Goal: Complete application form: Complete application form

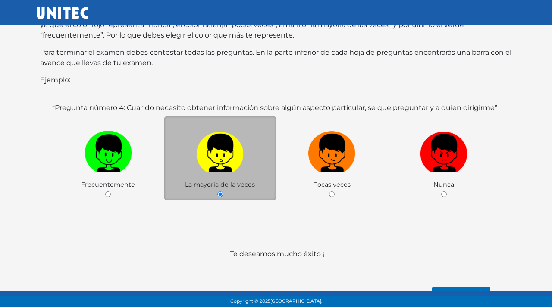
scroll to position [141, 0]
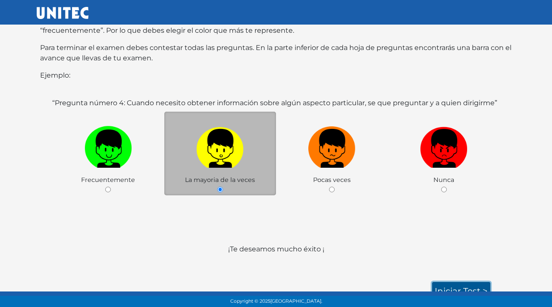
click at [467, 282] on link "Iniciar test >" at bounding box center [461, 291] width 58 height 18
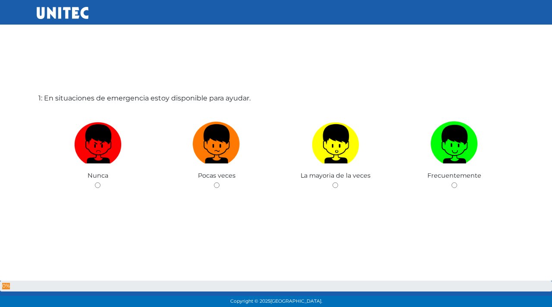
scroll to position [43, 0]
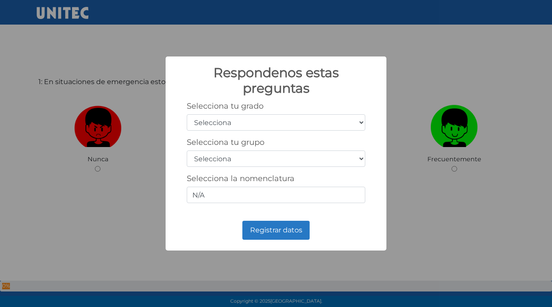
click at [291, 126] on select "Selecciona 1er grado 2do grado 3er grado 4to grado 5to grado 6to grado" at bounding box center [276, 122] width 179 height 16
select select "6"
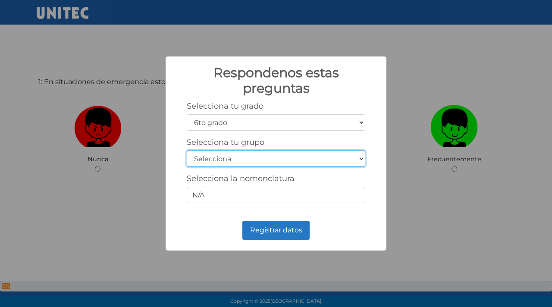
click at [255, 160] on select "Selecciona A B C D E F G H I J K L M N O P Q R S T U V W X Y Z" at bounding box center [276, 159] width 179 height 16
select select "c"
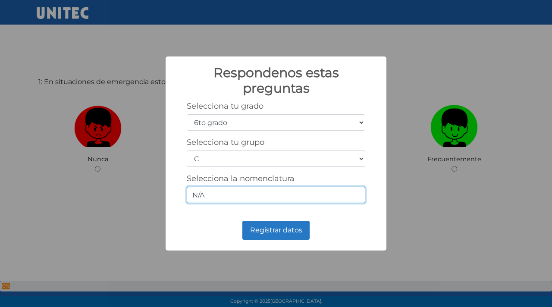
click at [256, 197] on input "N/A" at bounding box center [276, 195] width 179 height 16
click at [258, 198] on input "N/A" at bounding box center [276, 195] width 179 height 16
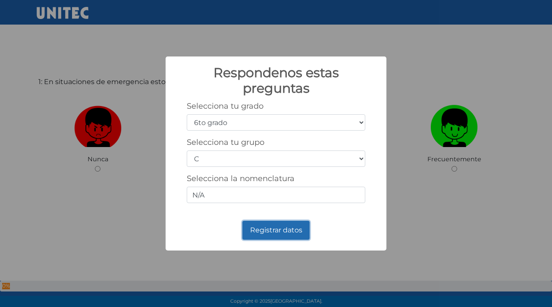
click at [268, 225] on button "Registrar datos" at bounding box center [275, 230] width 67 height 19
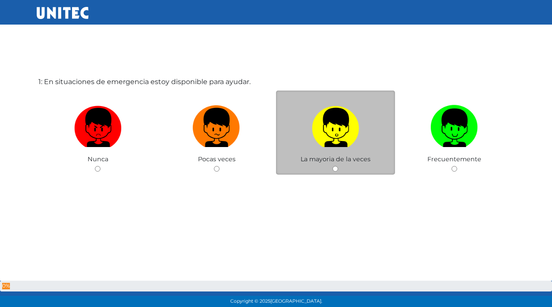
click at [337, 169] on input "radio" at bounding box center [336, 169] width 6 height 6
radio input "true"
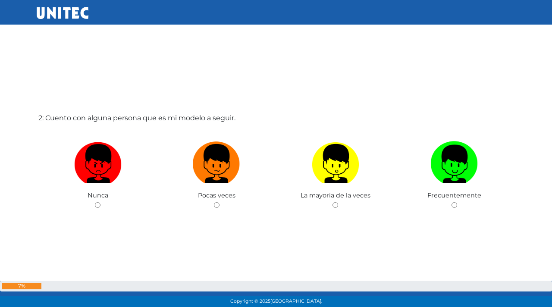
scroll to position [350, 0]
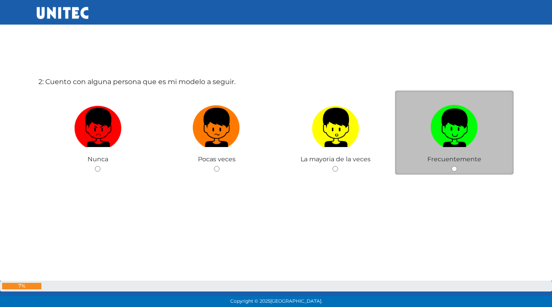
click at [474, 170] on div "Frecuentemente" at bounding box center [454, 133] width 119 height 84
click at [458, 168] on div "Frecuentemente" at bounding box center [454, 133] width 119 height 84
click at [454, 168] on input "radio" at bounding box center [455, 169] width 6 height 6
radio input "true"
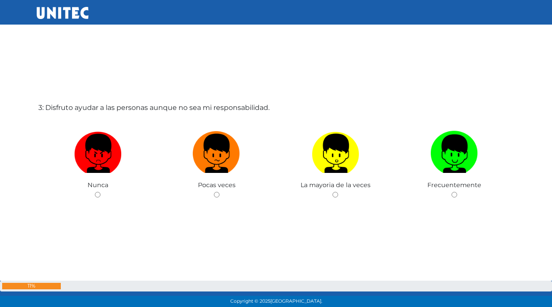
scroll to position [657, 0]
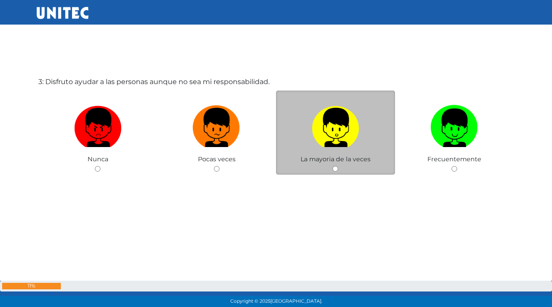
click at [336, 169] on input "radio" at bounding box center [336, 169] width 6 height 6
radio input "true"
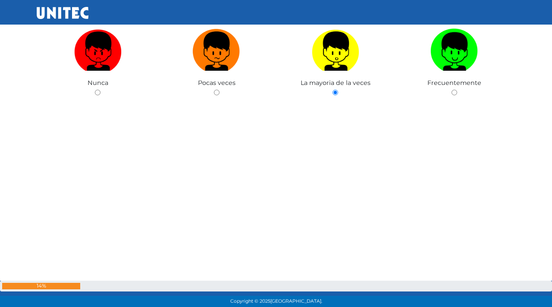
scroll to position [730, 0]
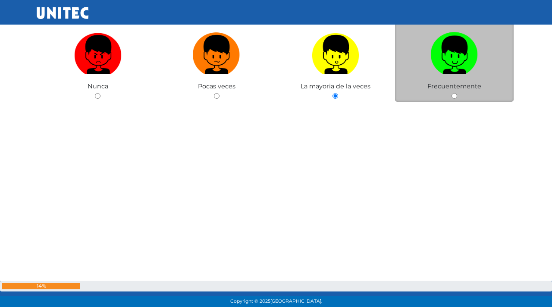
click at [455, 97] on input "radio" at bounding box center [455, 96] width 6 height 6
radio input "true"
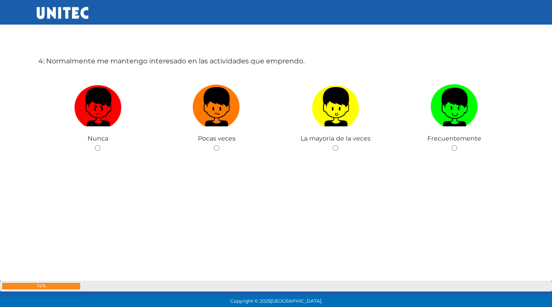
scroll to position [987, 0]
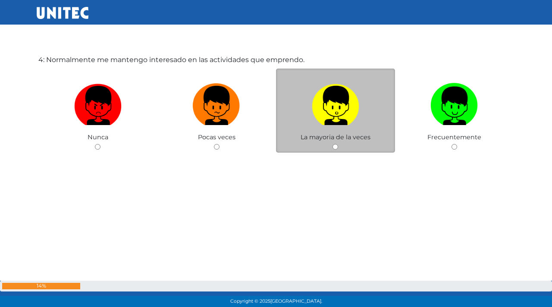
click at [335, 144] on input "radio" at bounding box center [336, 147] width 6 height 6
radio input "true"
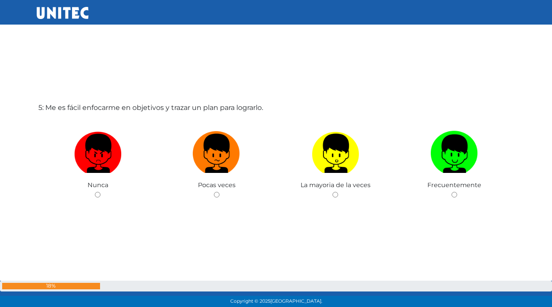
scroll to position [1272, 0]
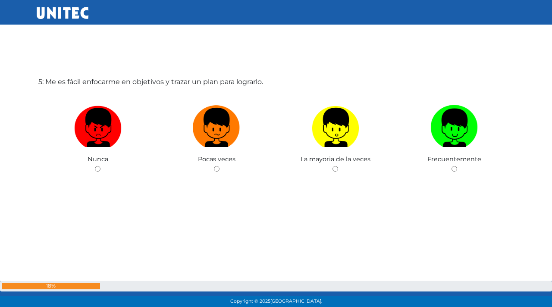
click at [350, 189] on div "5: Me es fácil enfocarme en objetivos y trazar un plan para lograrlo. Nunca Poc…" at bounding box center [276, 153] width 479 height 307
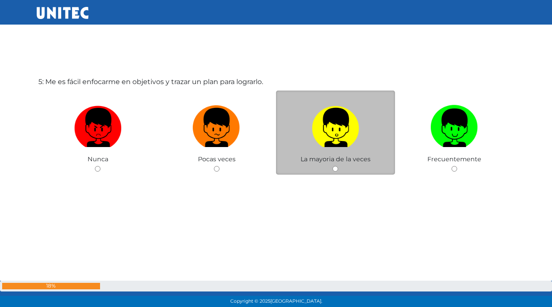
click at [336, 168] on input "radio" at bounding box center [336, 169] width 6 height 6
radio input "true"
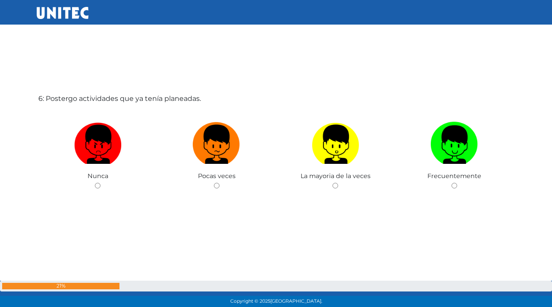
scroll to position [1579, 0]
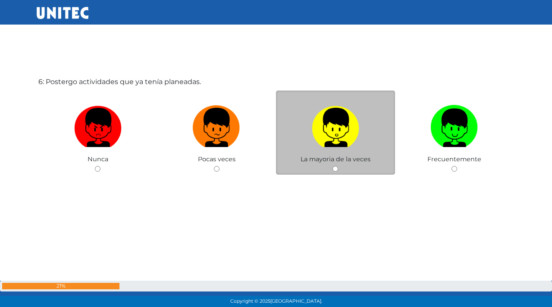
click at [336, 170] on input "radio" at bounding box center [336, 169] width 6 height 6
radio input "true"
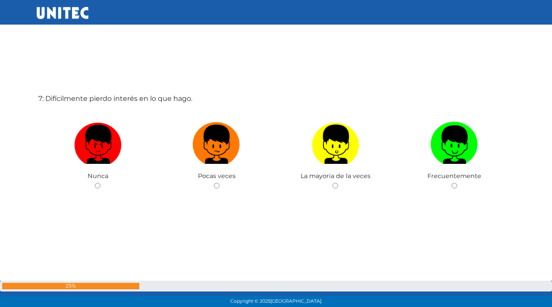
scroll to position [1886, 0]
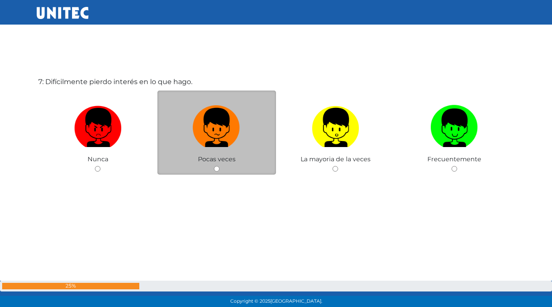
click at [217, 166] on input "radio" at bounding box center [217, 169] width 6 height 6
radio input "true"
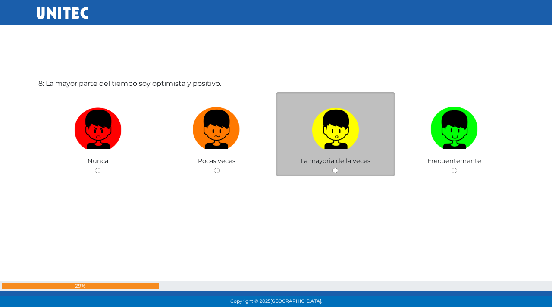
scroll to position [2193, 0]
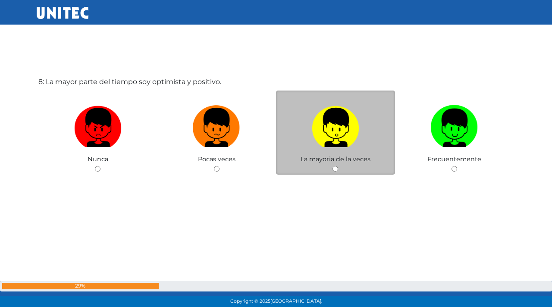
click at [311, 172] on div "La mayoria de la veces" at bounding box center [335, 133] width 119 height 84
click at [336, 167] on input "radio" at bounding box center [336, 169] width 6 height 6
radio input "true"
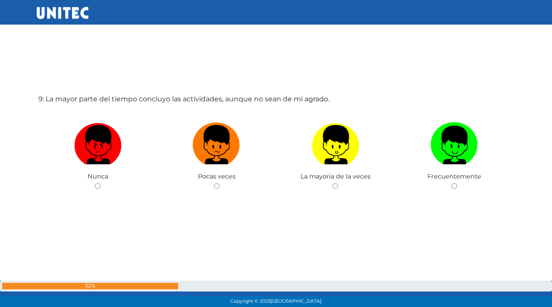
scroll to position [2500, 0]
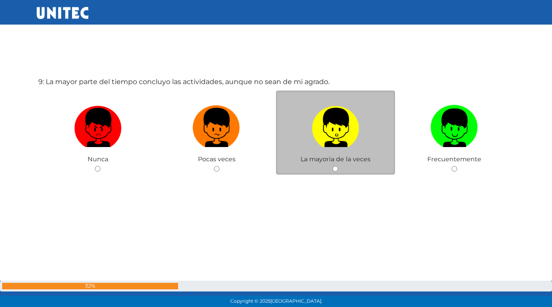
click at [336, 169] on input "radio" at bounding box center [336, 169] width 6 height 6
radio input "true"
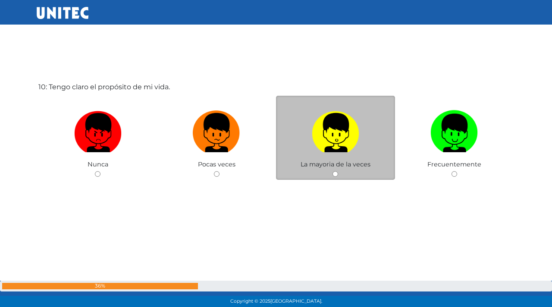
scroll to position [2807, 0]
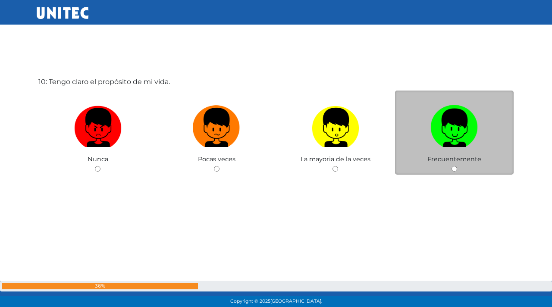
click at [455, 168] on input "radio" at bounding box center [455, 169] width 6 height 6
radio input "true"
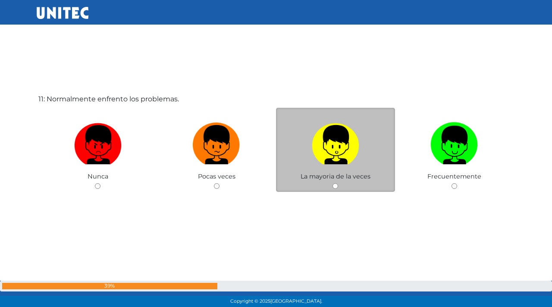
scroll to position [3115, 0]
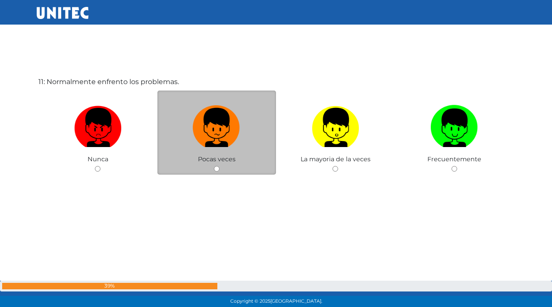
click at [218, 170] on input "radio" at bounding box center [217, 169] width 6 height 6
radio input "true"
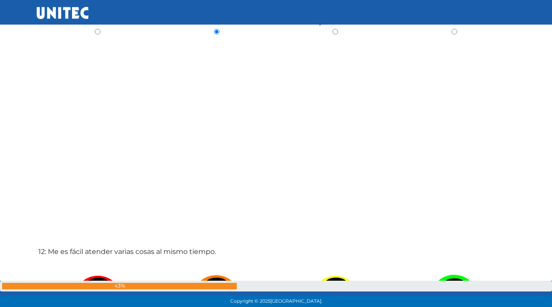
scroll to position [3422, 0]
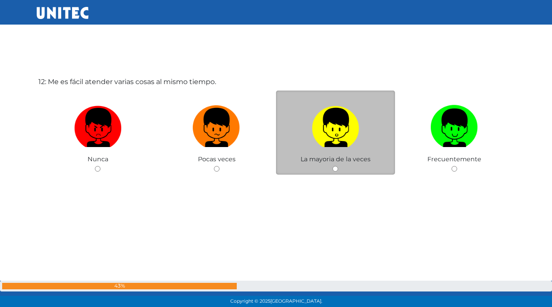
click at [334, 167] on input "radio" at bounding box center [336, 169] width 6 height 6
radio input "true"
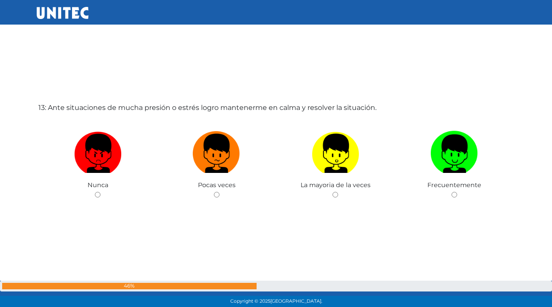
scroll to position [3729, 0]
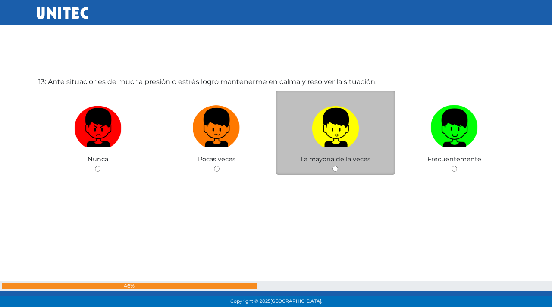
click at [334, 169] on input "radio" at bounding box center [336, 169] width 6 height 6
radio input "true"
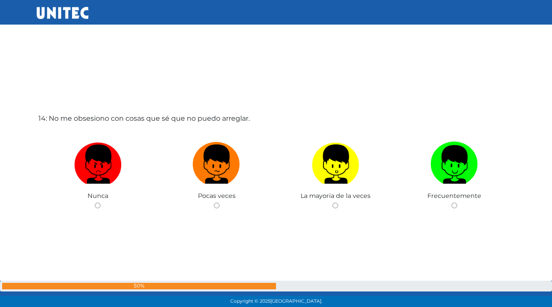
scroll to position [4036, 0]
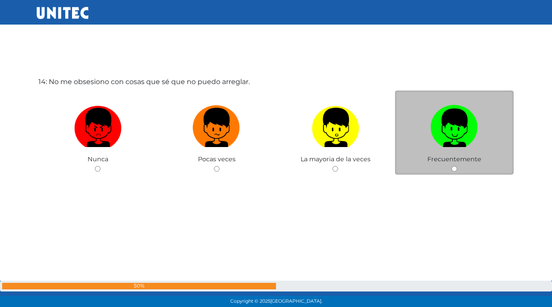
click at [455, 170] on input "radio" at bounding box center [455, 169] width 6 height 6
radio input "true"
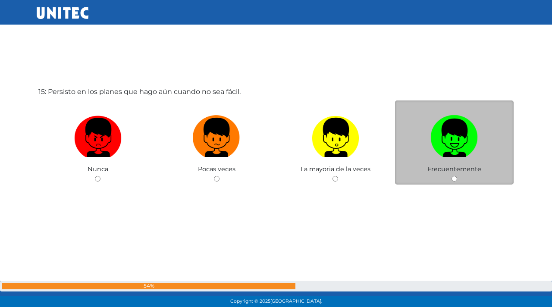
scroll to position [4343, 0]
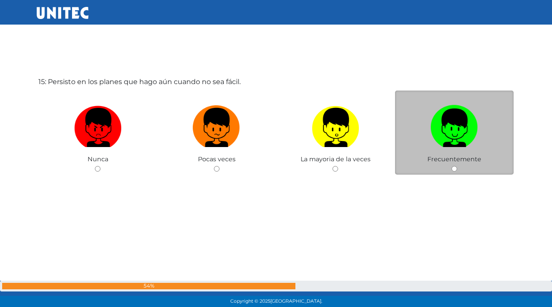
click at [456, 168] on input "radio" at bounding box center [455, 169] width 6 height 6
radio input "true"
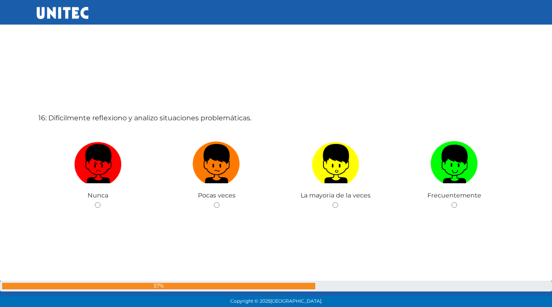
scroll to position [4650, 0]
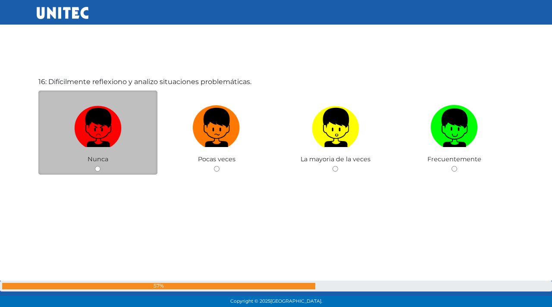
click at [128, 157] on div "Nunca" at bounding box center [97, 133] width 119 height 84
click at [98, 163] on div "Nunca" at bounding box center [97, 133] width 119 height 84
click at [97, 167] on input "radio" at bounding box center [98, 169] width 6 height 6
radio input "true"
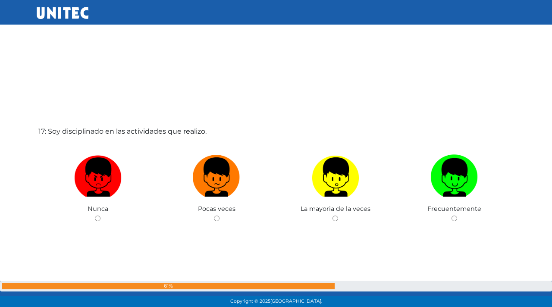
scroll to position [4957, 0]
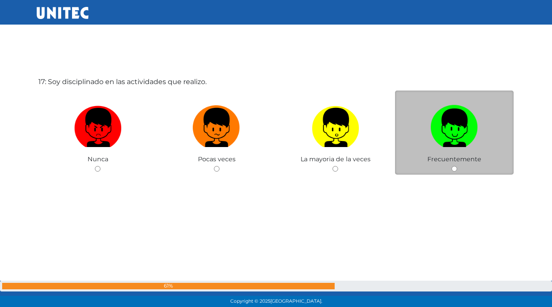
click at [455, 170] on input "radio" at bounding box center [455, 169] width 6 height 6
radio input "true"
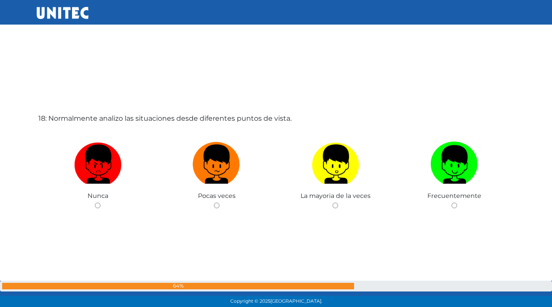
scroll to position [5265, 0]
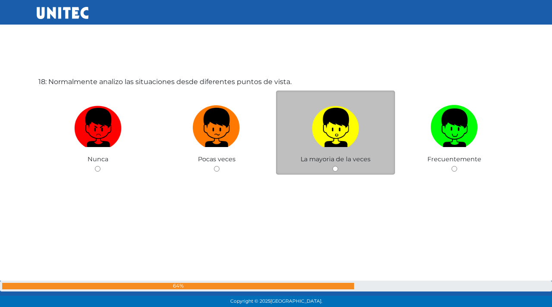
click at [337, 171] on input "radio" at bounding box center [336, 169] width 6 height 6
radio input "true"
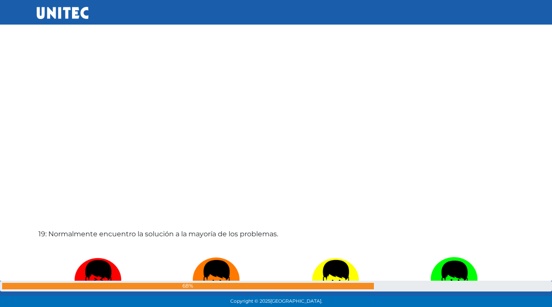
scroll to position [5572, 0]
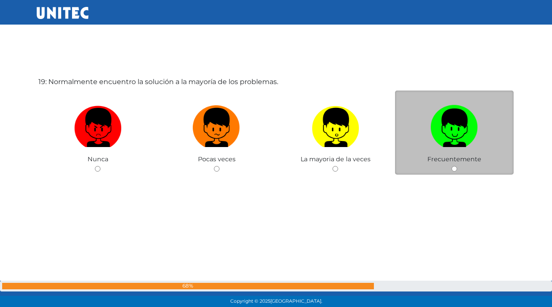
click at [455, 171] on input "radio" at bounding box center [455, 169] width 6 height 6
radio input "true"
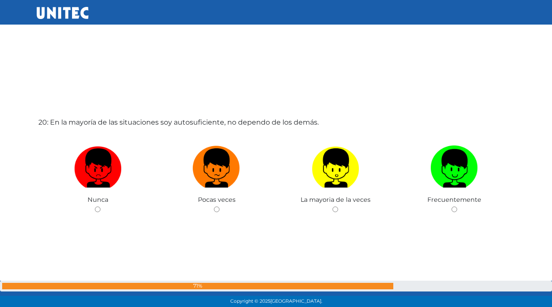
scroll to position [5879, 0]
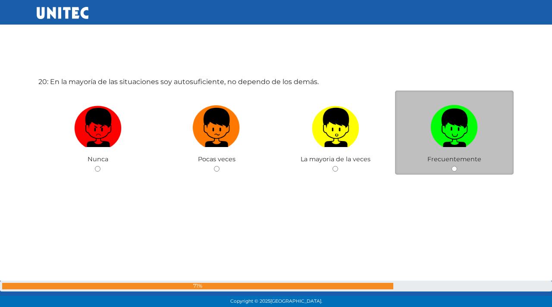
click at [443, 158] on span "Frecuentemente" at bounding box center [454, 159] width 54 height 8
click at [454, 168] on input "radio" at bounding box center [455, 169] width 6 height 6
radio input "true"
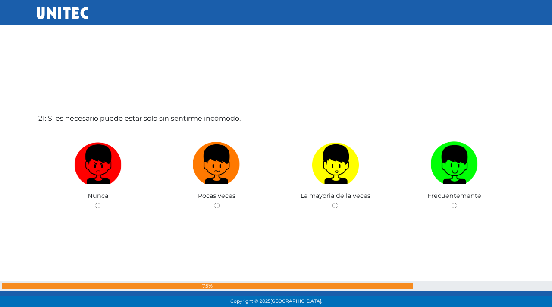
scroll to position [6186, 0]
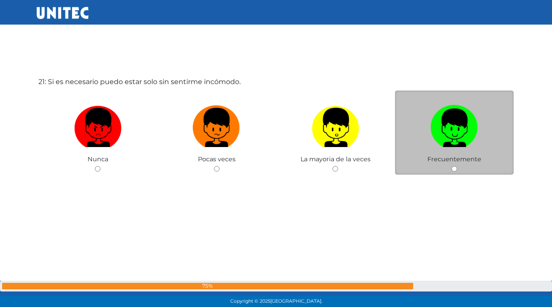
click at [455, 168] on input "radio" at bounding box center [455, 169] width 6 height 6
radio input "true"
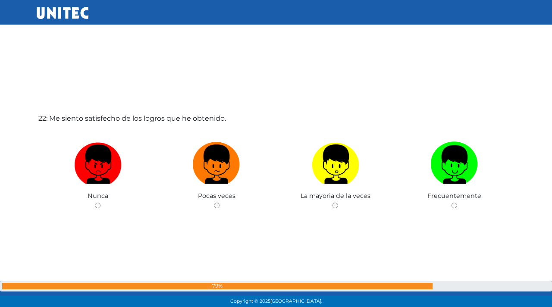
scroll to position [6493, 0]
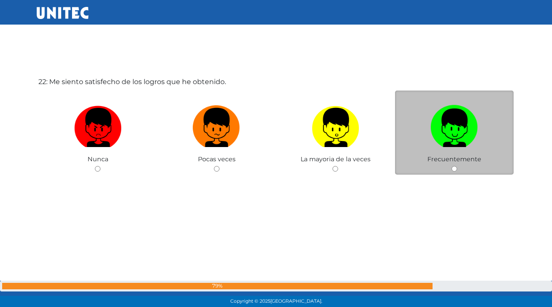
click at [455, 169] on input "radio" at bounding box center [455, 169] width 6 height 6
radio input "true"
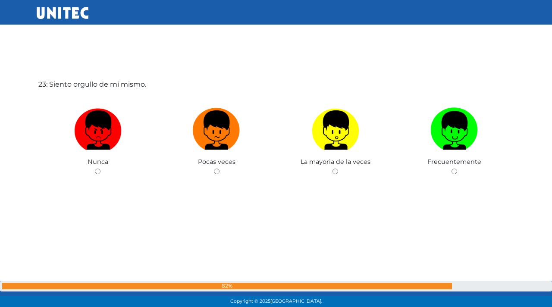
scroll to position [6800, 0]
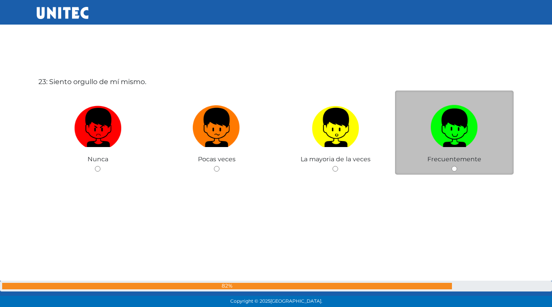
click at [455, 170] on input "radio" at bounding box center [455, 169] width 6 height 6
radio input "true"
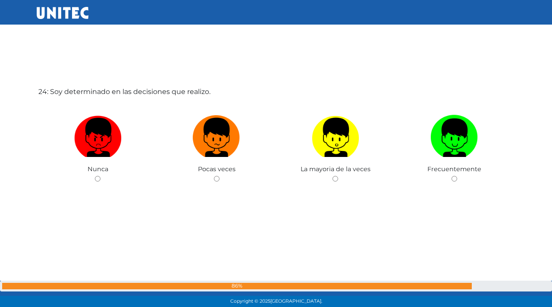
scroll to position [7107, 0]
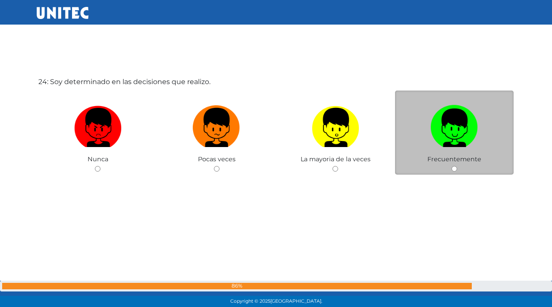
click at [455, 169] on input "radio" at bounding box center [455, 169] width 6 height 6
radio input "true"
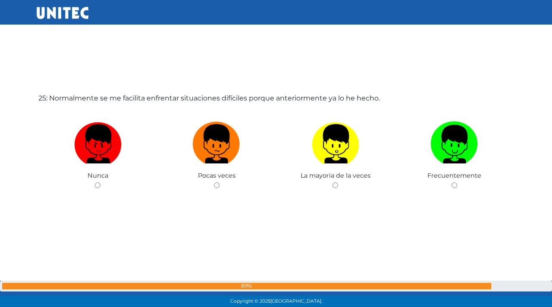
scroll to position [7415, 0]
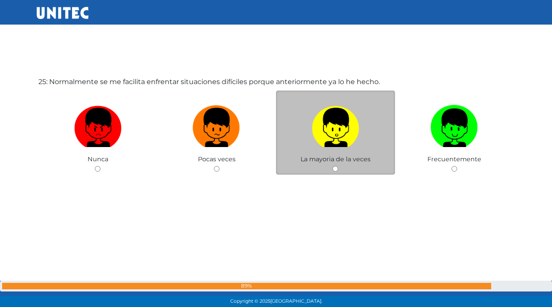
click at [334, 171] on input "radio" at bounding box center [336, 169] width 6 height 6
radio input "true"
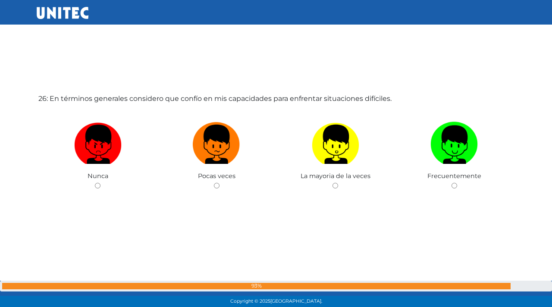
scroll to position [7722, 0]
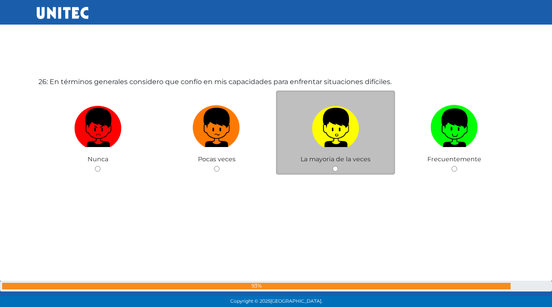
click at [336, 168] on input "radio" at bounding box center [336, 169] width 6 height 6
radio input "true"
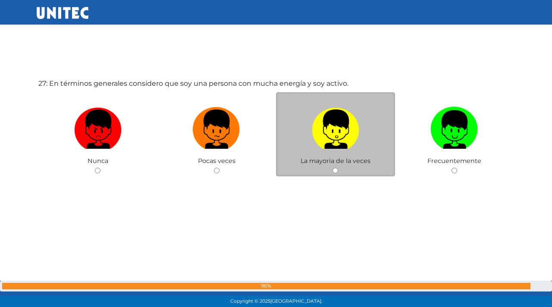
scroll to position [8029, 0]
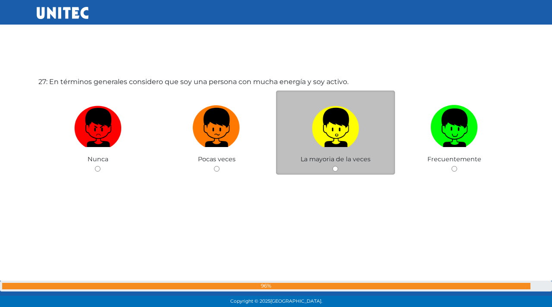
click at [336, 170] on input "radio" at bounding box center [336, 169] width 6 height 6
radio input "true"
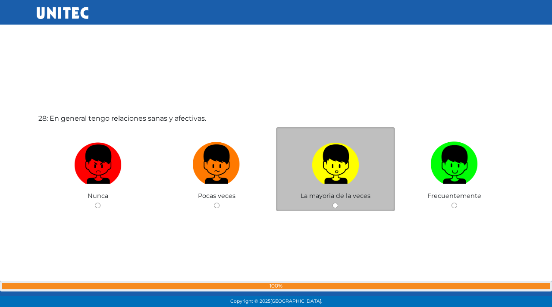
scroll to position [8336, 0]
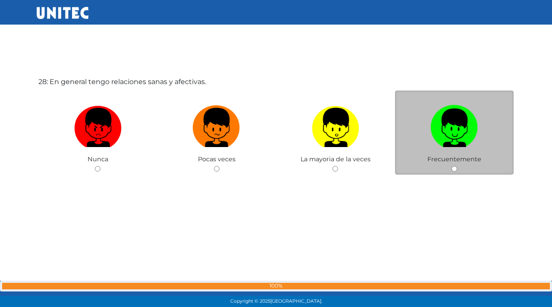
click at [455, 171] on input "radio" at bounding box center [455, 169] width 6 height 6
radio input "true"
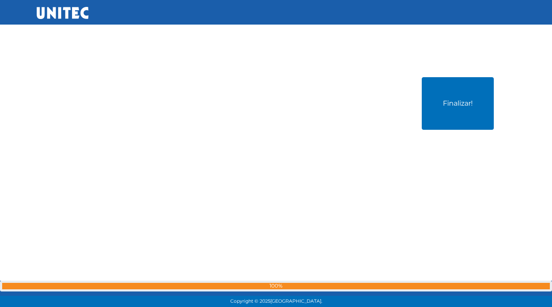
scroll to position [8643, 0]
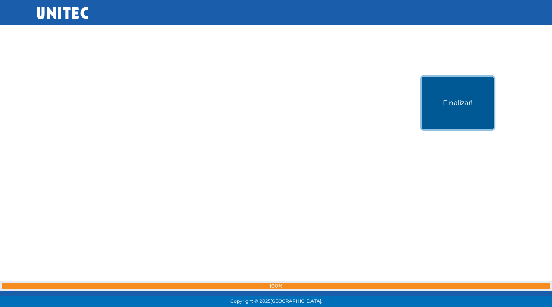
click at [475, 114] on button "Finalizar!" at bounding box center [458, 103] width 72 height 53
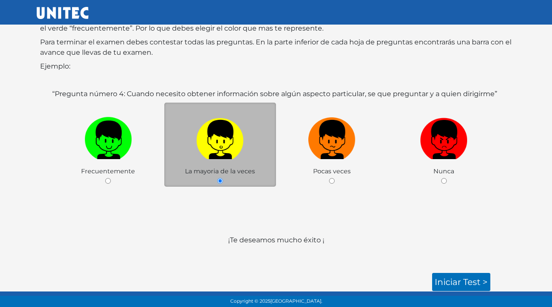
scroll to position [102, 0]
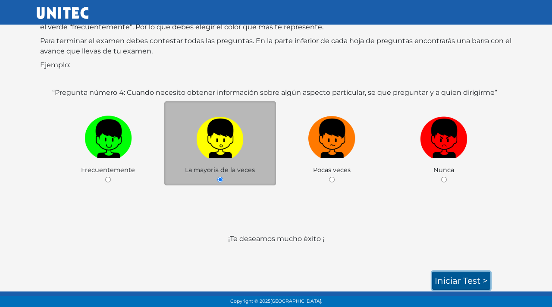
click at [471, 280] on link "Iniciar test >" at bounding box center [461, 281] width 58 height 18
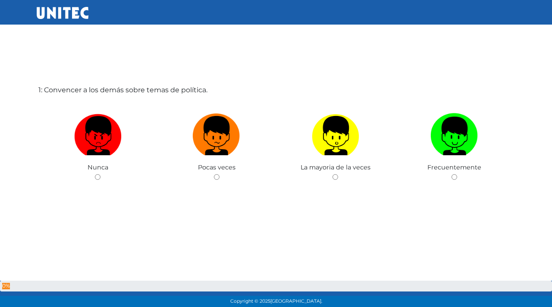
scroll to position [43, 0]
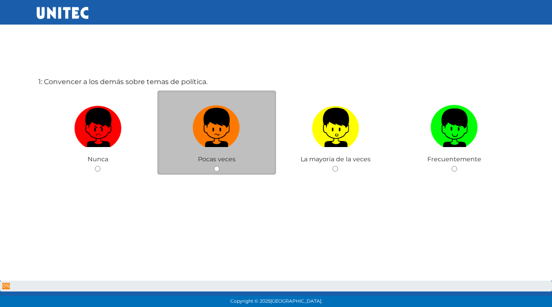
click at [218, 170] on input "radio" at bounding box center [217, 169] width 6 height 6
radio input "true"
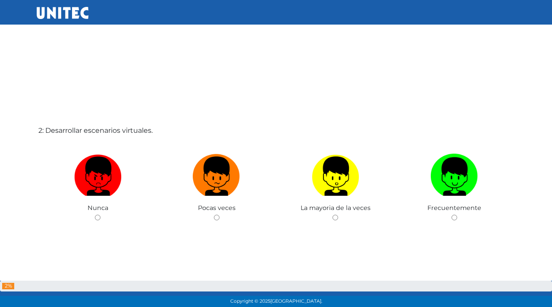
scroll to position [350, 0]
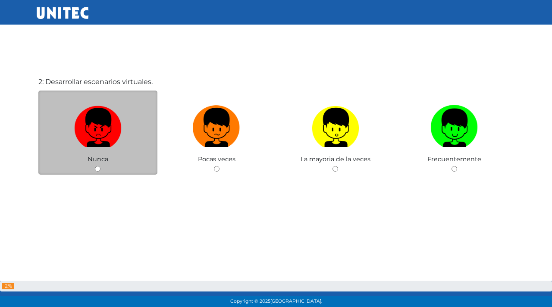
click at [98, 168] on input "radio" at bounding box center [98, 169] width 6 height 6
radio input "true"
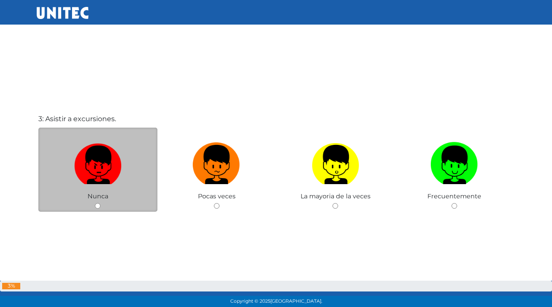
scroll to position [657, 0]
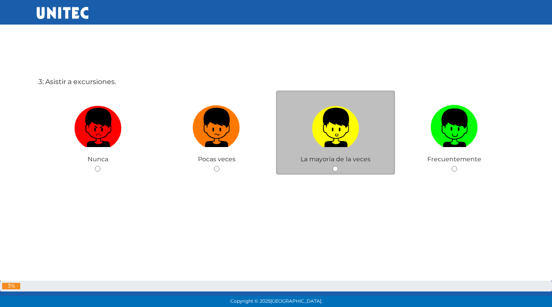
click at [336, 172] on div "La mayoria de la veces" at bounding box center [335, 133] width 119 height 84
click at [336, 169] on input "radio" at bounding box center [336, 169] width 6 height 6
radio input "true"
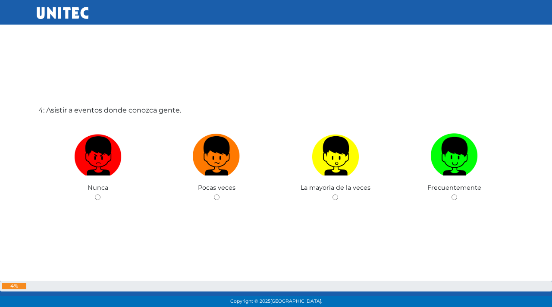
scroll to position [965, 0]
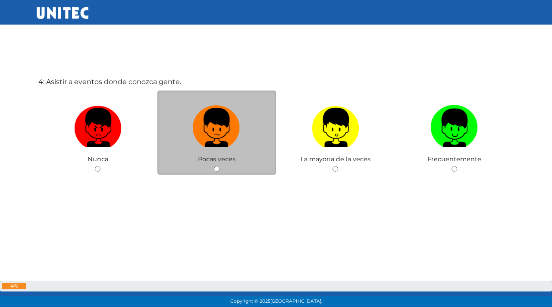
click at [217, 170] on input "radio" at bounding box center [217, 169] width 6 height 6
radio input "true"
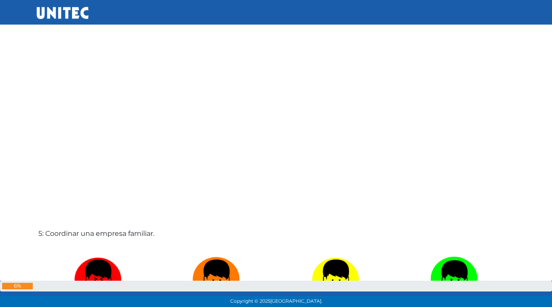
scroll to position [1272, 0]
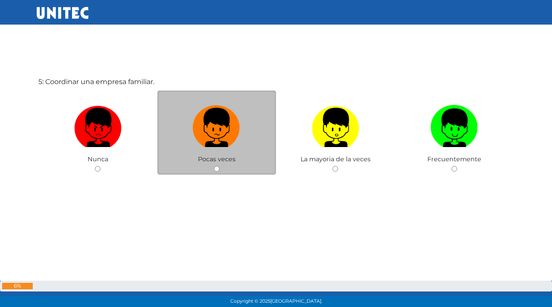
click at [217, 169] on input "radio" at bounding box center [217, 169] width 6 height 6
radio input "true"
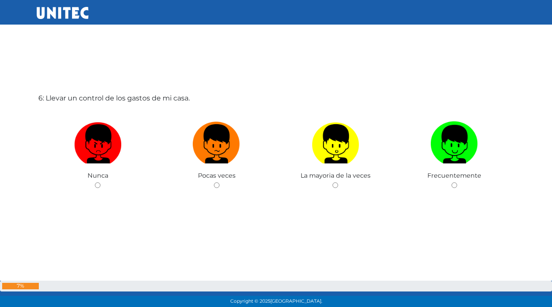
scroll to position [1579, 0]
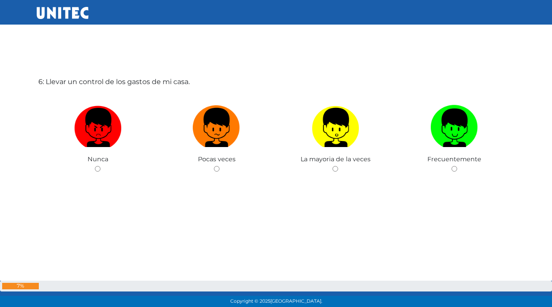
click at [217, 169] on input "radio" at bounding box center [217, 169] width 6 height 6
radio input "true"
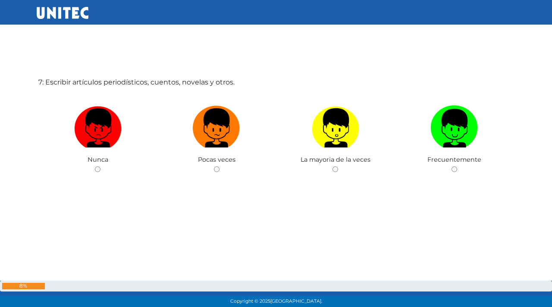
scroll to position [1886, 0]
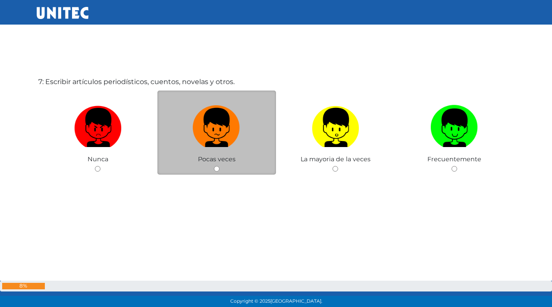
click at [217, 170] on input "radio" at bounding box center [217, 169] width 6 height 6
radio input "true"
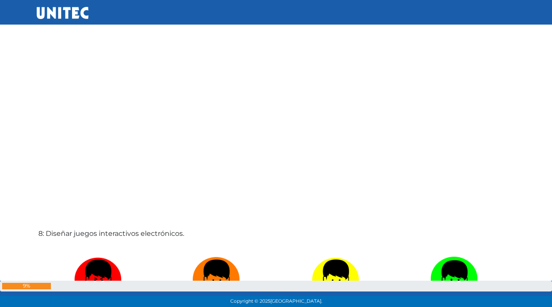
scroll to position [2193, 0]
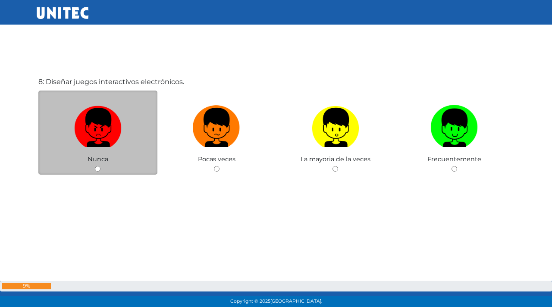
click at [97, 168] on input "radio" at bounding box center [98, 169] width 6 height 6
radio input "true"
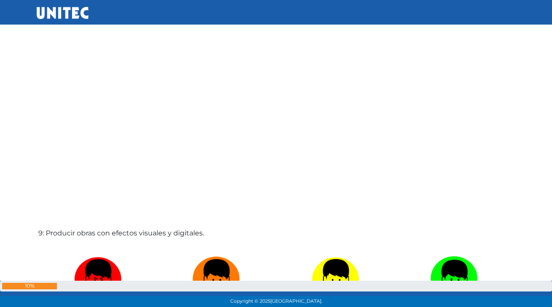
scroll to position [2500, 0]
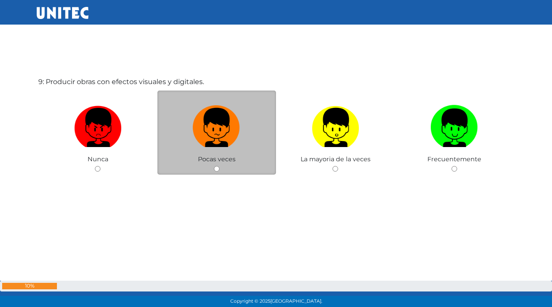
click at [217, 170] on input "radio" at bounding box center [217, 169] width 6 height 6
radio input "true"
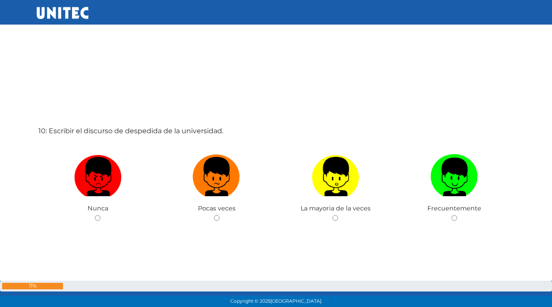
scroll to position [2807, 0]
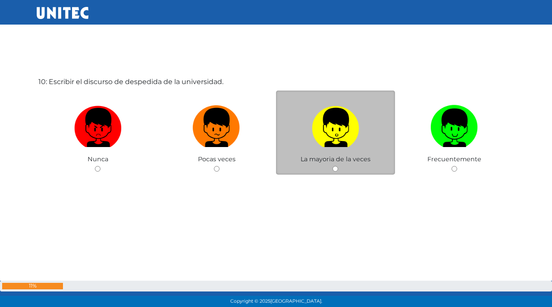
click at [335, 170] on input "radio" at bounding box center [336, 169] width 6 height 6
radio input "true"
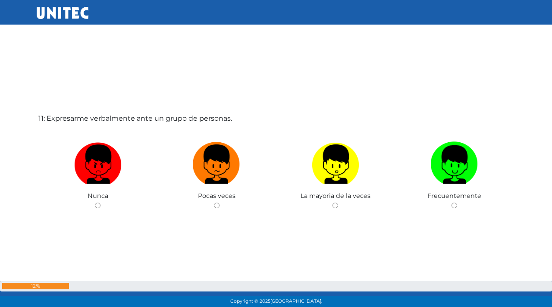
scroll to position [3115, 0]
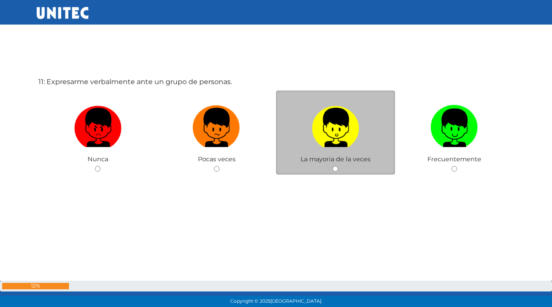
click at [335, 170] on input "radio" at bounding box center [336, 169] width 6 height 6
radio input "true"
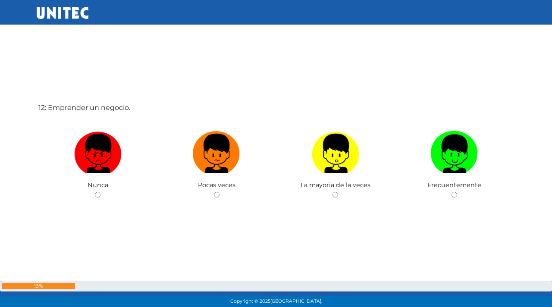
scroll to position [3422, 0]
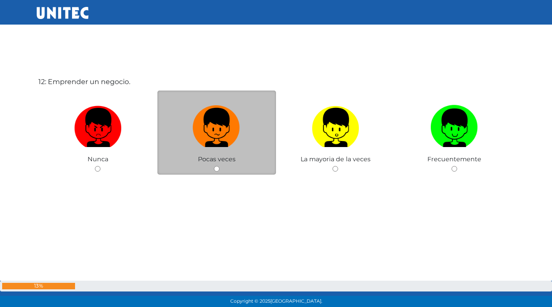
click at [217, 167] on input "radio" at bounding box center [217, 169] width 6 height 6
radio input "true"
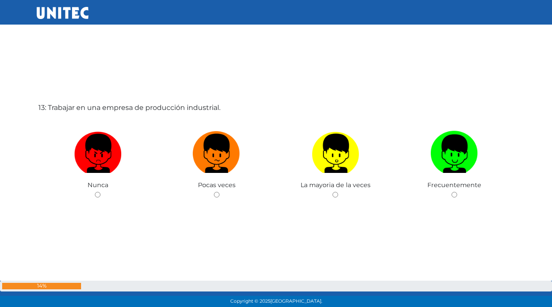
scroll to position [3729, 0]
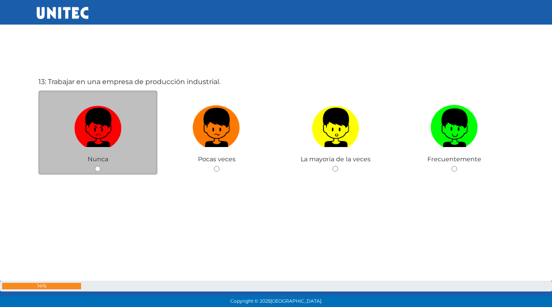
click at [99, 170] on input "radio" at bounding box center [98, 169] width 6 height 6
radio input "true"
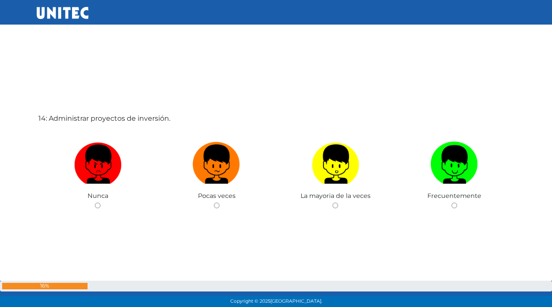
scroll to position [4036, 0]
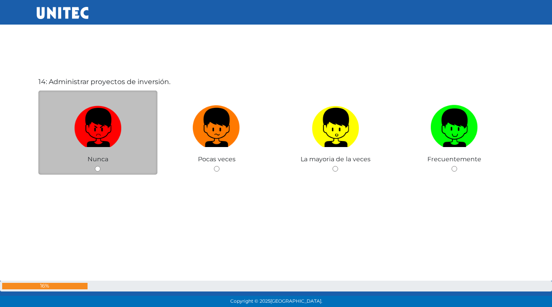
click at [99, 167] on input "radio" at bounding box center [98, 169] width 6 height 6
radio input "true"
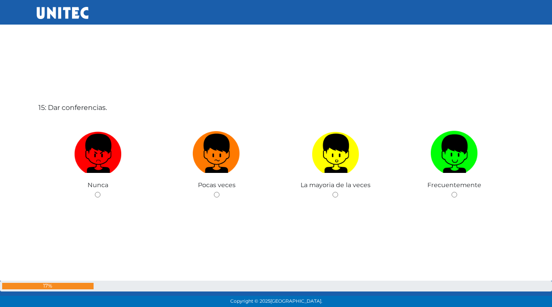
scroll to position [4343, 0]
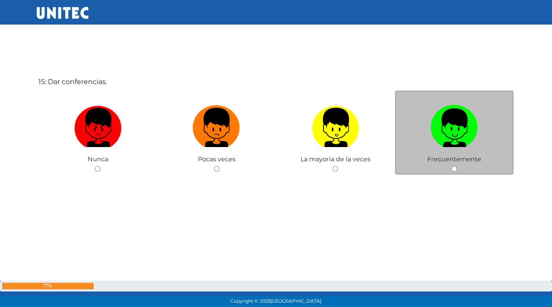
click at [453, 167] on input "radio" at bounding box center [455, 169] width 6 height 6
radio input "true"
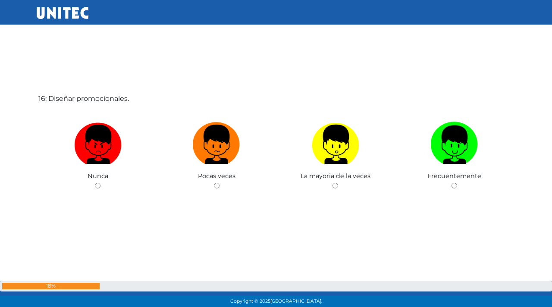
scroll to position [4650, 0]
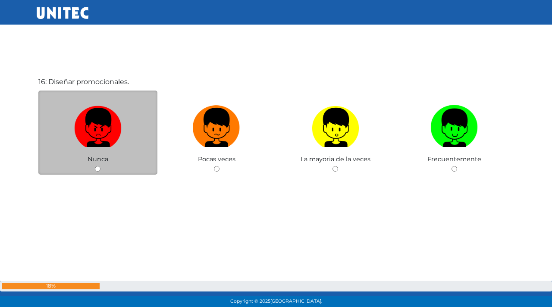
click at [97, 168] on input "radio" at bounding box center [98, 169] width 6 height 6
radio input "true"
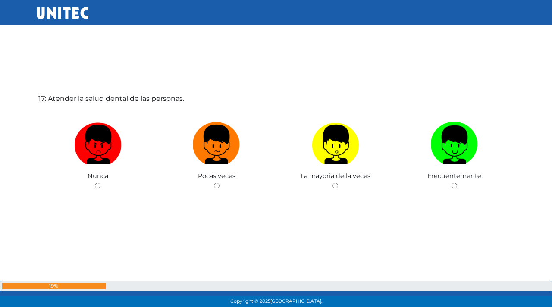
scroll to position [4957, 0]
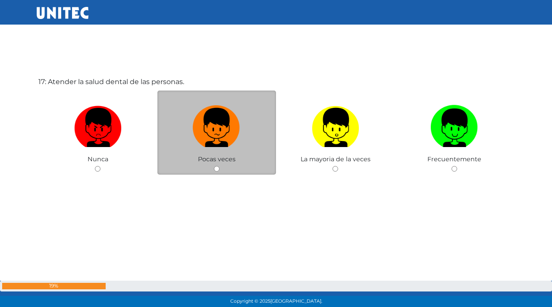
click at [216, 170] on input "radio" at bounding box center [217, 169] width 6 height 6
radio input "true"
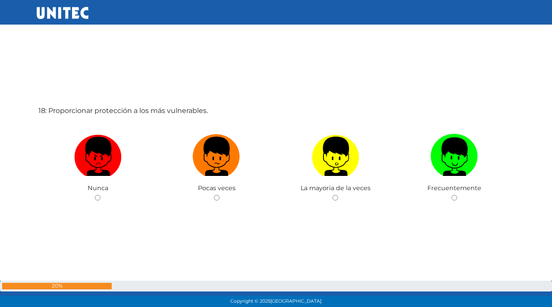
scroll to position [5265, 0]
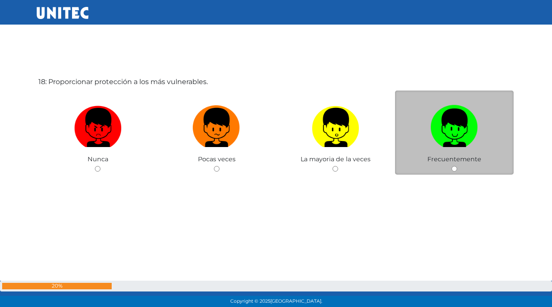
click at [456, 172] on div "Frecuentemente" at bounding box center [454, 133] width 119 height 84
click at [455, 169] on input "radio" at bounding box center [455, 169] width 6 height 6
radio input "true"
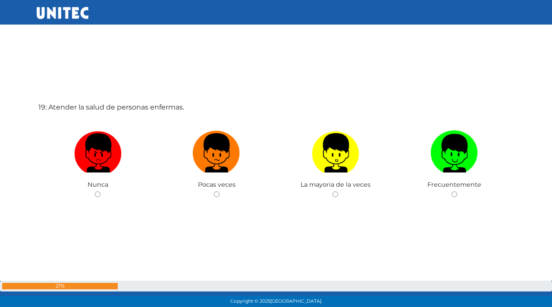
scroll to position [5572, 0]
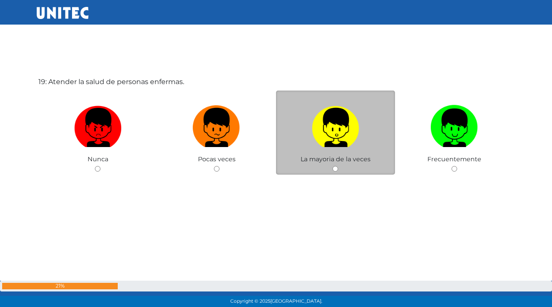
click at [336, 169] on input "radio" at bounding box center [336, 169] width 6 height 6
radio input "true"
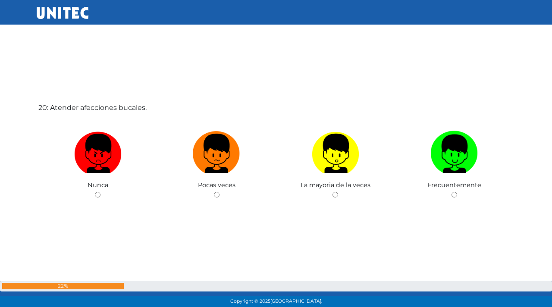
scroll to position [5879, 0]
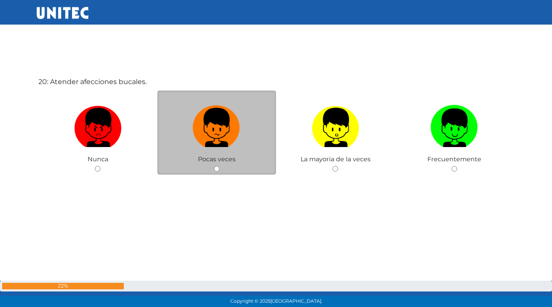
click at [217, 169] on input "radio" at bounding box center [217, 169] width 6 height 6
radio input "true"
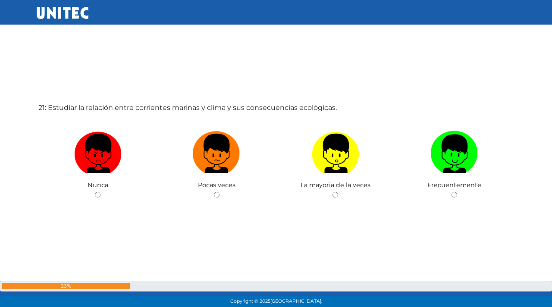
scroll to position [6186, 0]
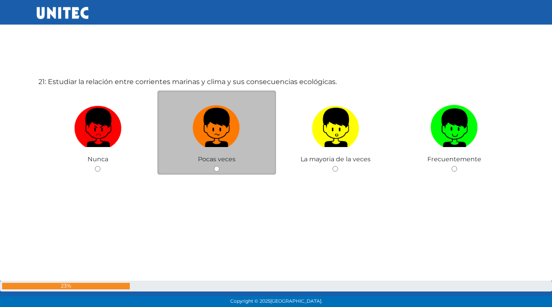
click at [218, 170] on input "radio" at bounding box center [217, 169] width 6 height 6
radio input "true"
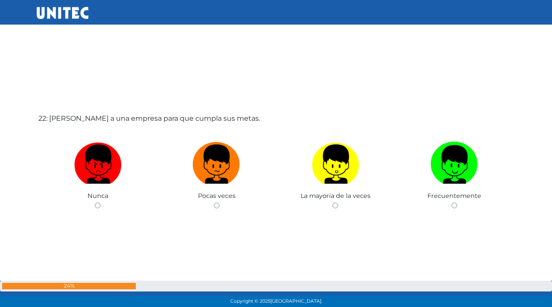
scroll to position [6493, 0]
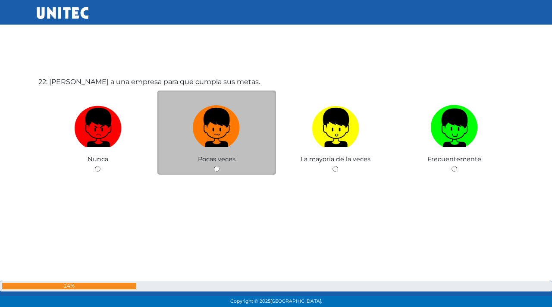
click at [217, 170] on input "radio" at bounding box center [217, 169] width 6 height 6
radio input "true"
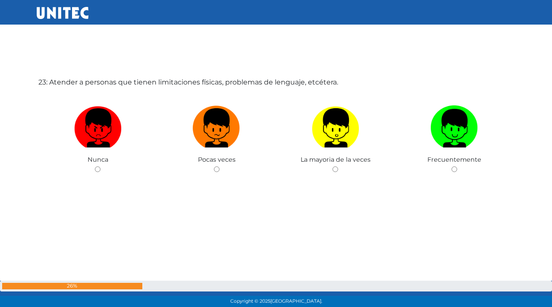
scroll to position [6800, 0]
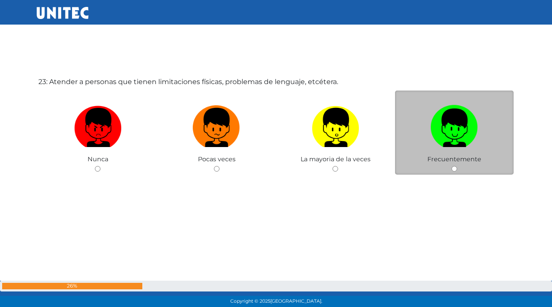
click at [456, 169] on input "radio" at bounding box center [455, 169] width 6 height 6
radio input "true"
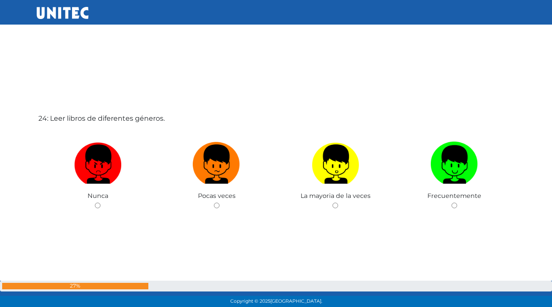
scroll to position [7107, 0]
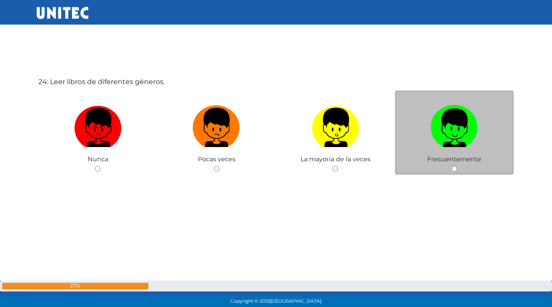
click at [454, 171] on input "radio" at bounding box center [455, 169] width 6 height 6
radio input "true"
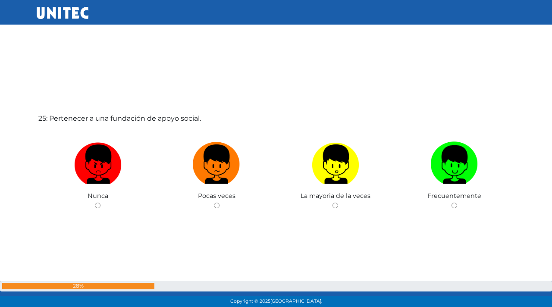
scroll to position [7415, 0]
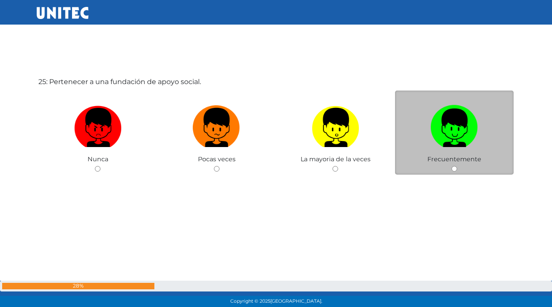
click at [454, 169] on input "radio" at bounding box center [455, 169] width 6 height 6
radio input "true"
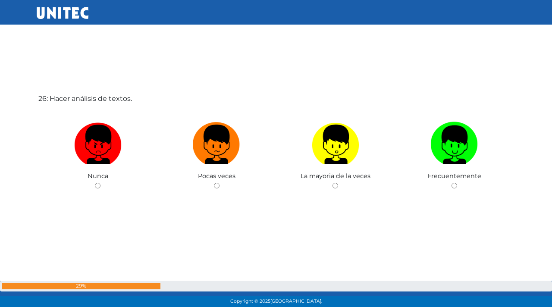
scroll to position [7722, 0]
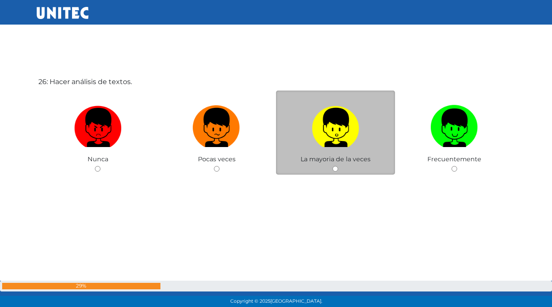
click at [336, 169] on input "radio" at bounding box center [336, 169] width 6 height 6
radio input "true"
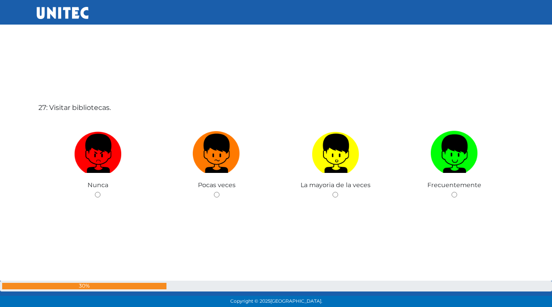
scroll to position [8029, 0]
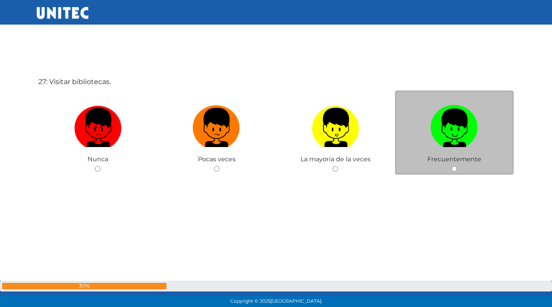
click at [448, 167] on div "Frecuentemente" at bounding box center [454, 133] width 119 height 84
click at [454, 170] on input "radio" at bounding box center [455, 169] width 6 height 6
radio input "true"
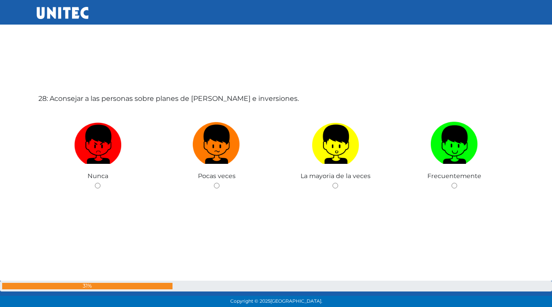
scroll to position [8336, 0]
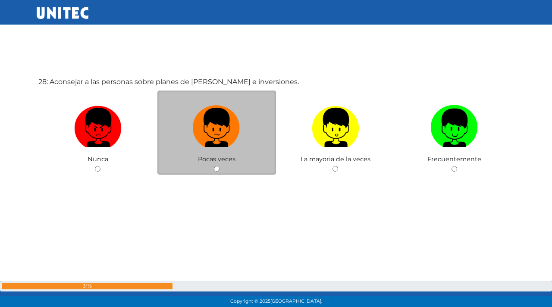
click at [217, 168] on input "radio" at bounding box center [217, 169] width 6 height 6
radio input "true"
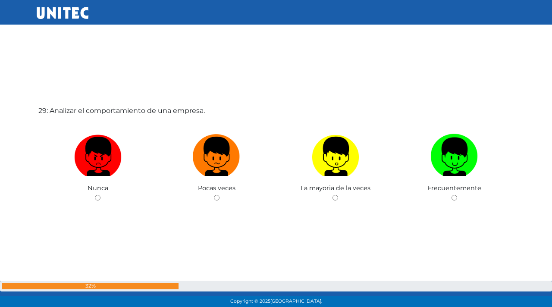
scroll to position [8643, 0]
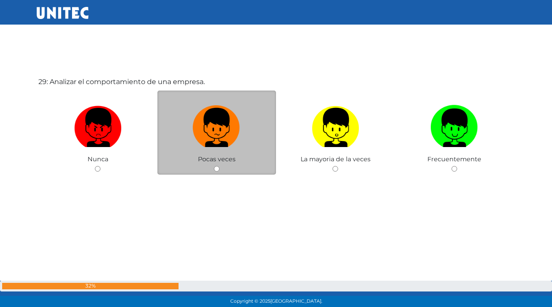
click at [216, 170] on input "radio" at bounding box center [217, 169] width 6 height 6
radio input "true"
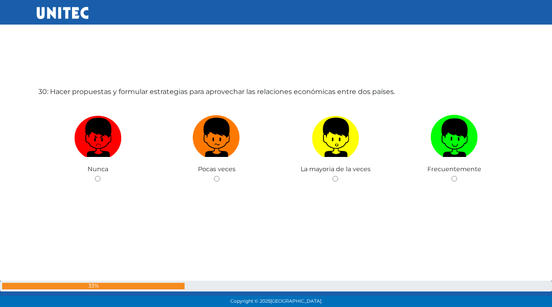
scroll to position [8950, 0]
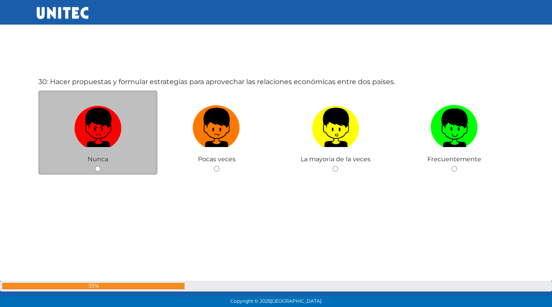
click at [97, 168] on input "radio" at bounding box center [98, 169] width 6 height 6
radio input "true"
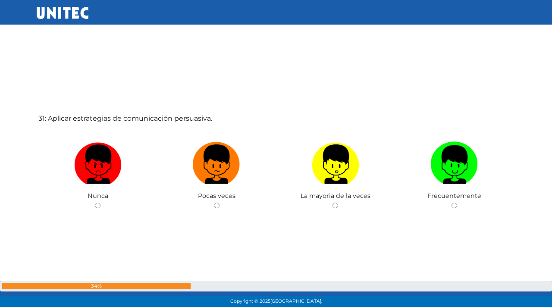
scroll to position [9257, 0]
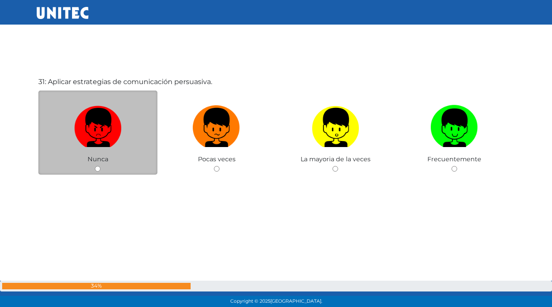
click at [97, 169] on input "radio" at bounding box center [98, 169] width 6 height 6
radio input "true"
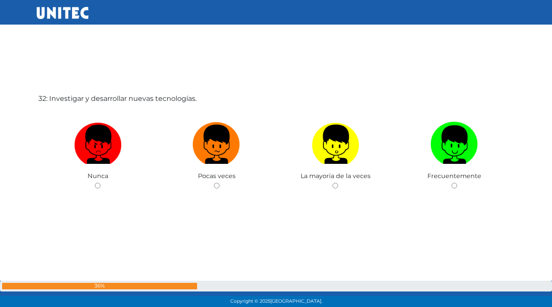
scroll to position [9565, 0]
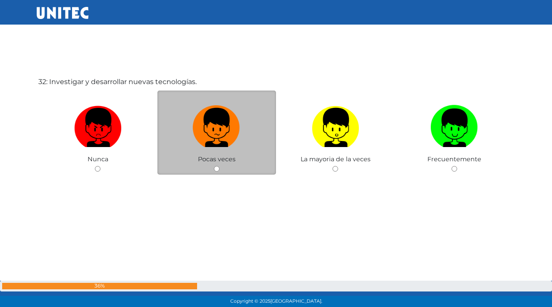
click at [216, 167] on input "radio" at bounding box center [217, 169] width 6 height 6
radio input "true"
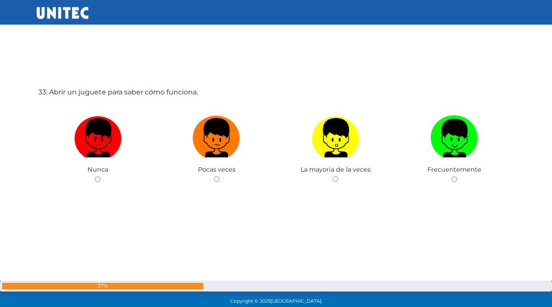
scroll to position [9872, 0]
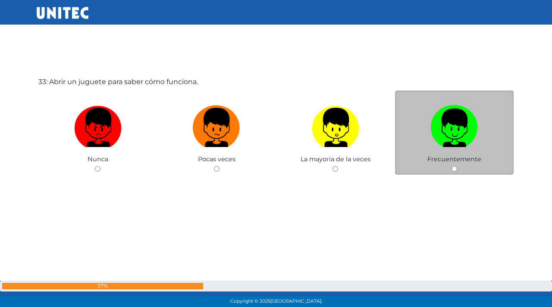
click at [456, 166] on input "radio" at bounding box center [455, 169] width 6 height 6
radio input "true"
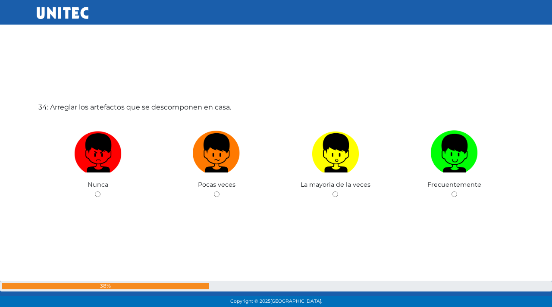
scroll to position [10179, 0]
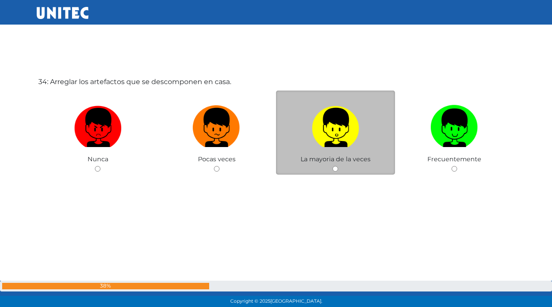
click at [336, 169] on input "radio" at bounding box center [336, 169] width 6 height 6
radio input "true"
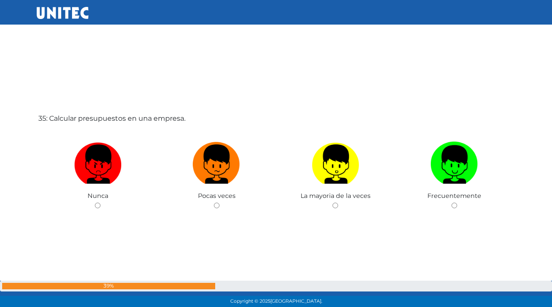
scroll to position [10486, 0]
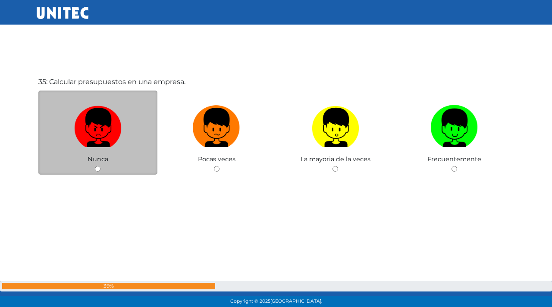
click at [100, 167] on input "radio" at bounding box center [98, 169] width 6 height 6
radio input "true"
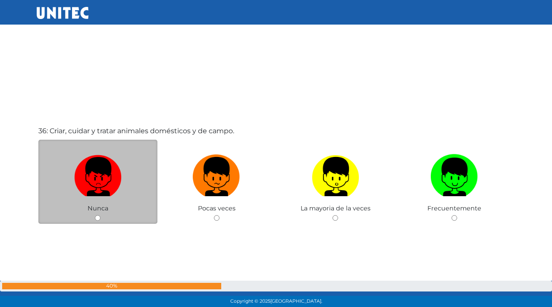
scroll to position [10793, 0]
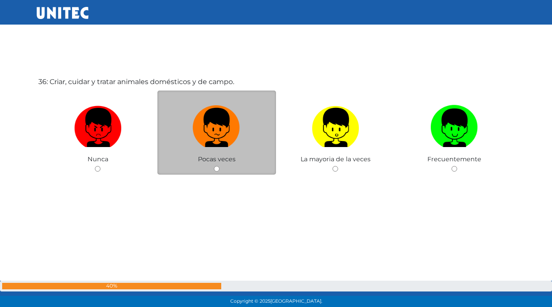
click at [193, 173] on div "Pocas veces" at bounding box center [216, 133] width 119 height 84
click at [218, 168] on input "radio" at bounding box center [217, 169] width 6 height 6
radio input "true"
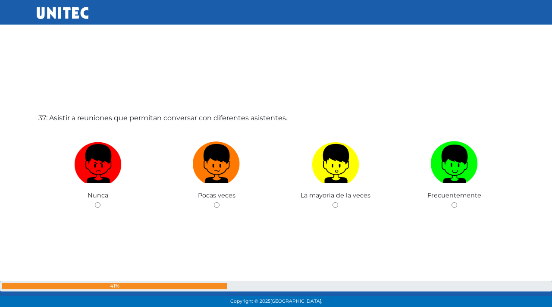
scroll to position [11100, 0]
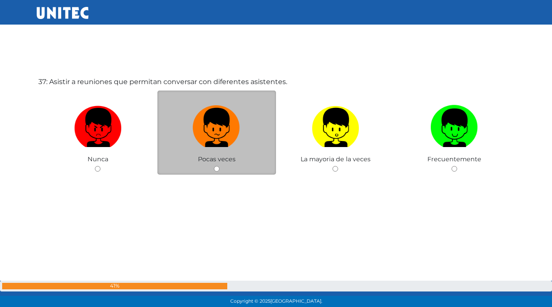
click at [217, 168] on input "radio" at bounding box center [217, 169] width 6 height 6
radio input "true"
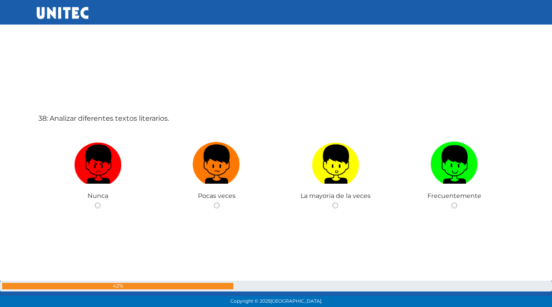
scroll to position [11407, 0]
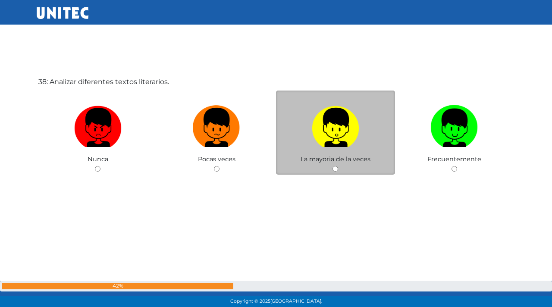
click at [295, 169] on div "La mayoria de la veces" at bounding box center [335, 133] width 119 height 84
click at [336, 168] on input "radio" at bounding box center [336, 169] width 6 height 6
radio input "true"
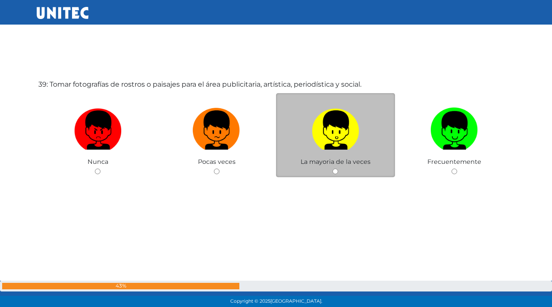
scroll to position [11715, 0]
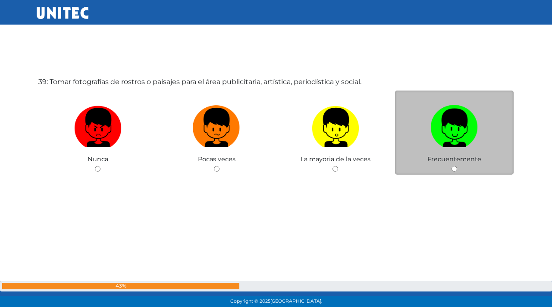
click at [455, 169] on input "radio" at bounding box center [455, 169] width 6 height 6
radio input "true"
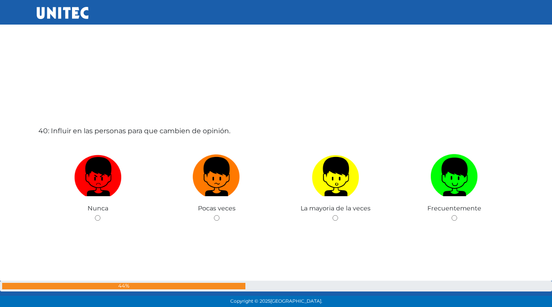
scroll to position [12022, 0]
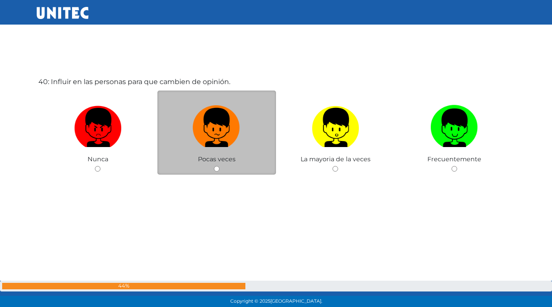
click at [217, 167] on input "radio" at bounding box center [217, 169] width 6 height 6
radio input "true"
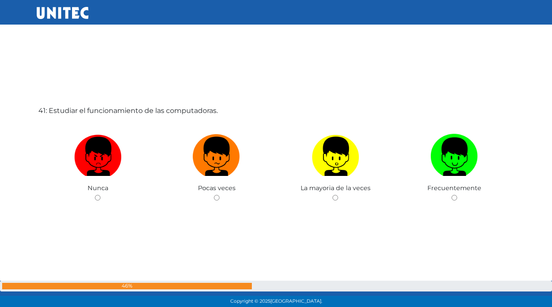
scroll to position [12329, 0]
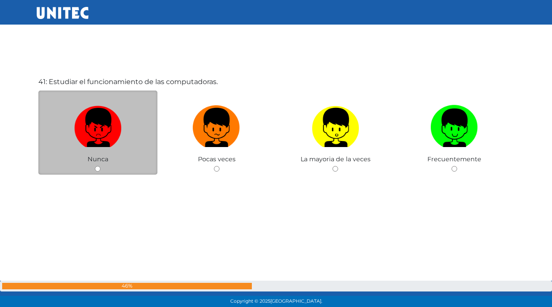
click at [98, 170] on input "radio" at bounding box center [98, 169] width 6 height 6
radio input "true"
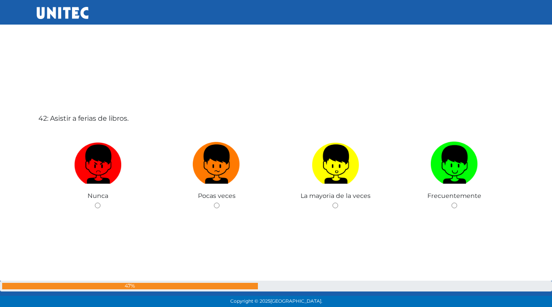
scroll to position [12636, 0]
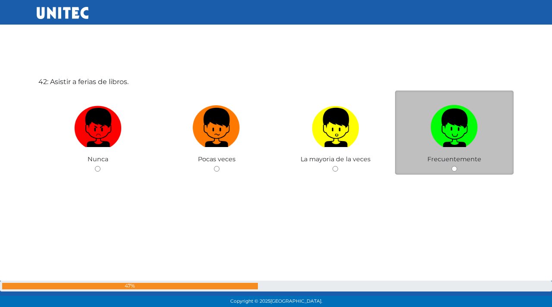
click at [454, 169] on input "radio" at bounding box center [455, 169] width 6 height 6
radio input "true"
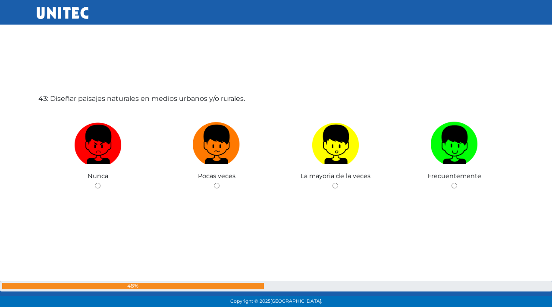
scroll to position [12943, 0]
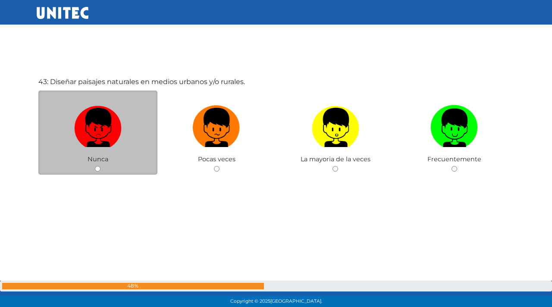
click at [99, 169] on input "radio" at bounding box center [98, 169] width 6 height 6
radio input "true"
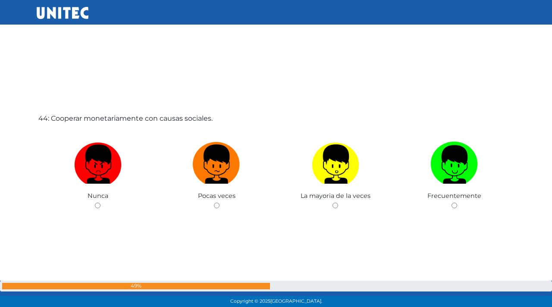
scroll to position [13250, 0]
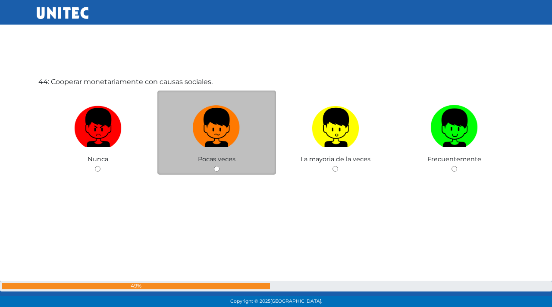
click at [216, 170] on input "radio" at bounding box center [217, 169] width 6 height 6
radio input "true"
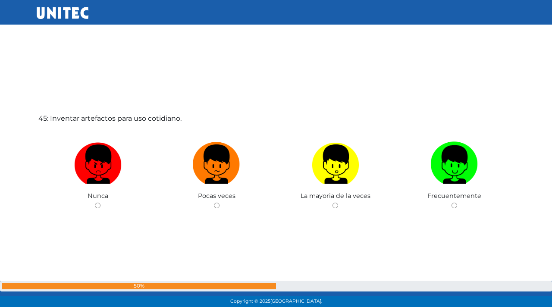
scroll to position [13557, 0]
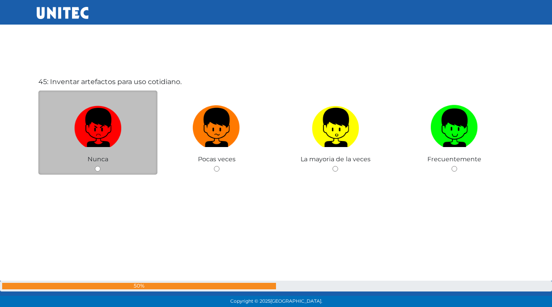
click at [97, 168] on input "radio" at bounding box center [98, 169] width 6 height 6
radio input "true"
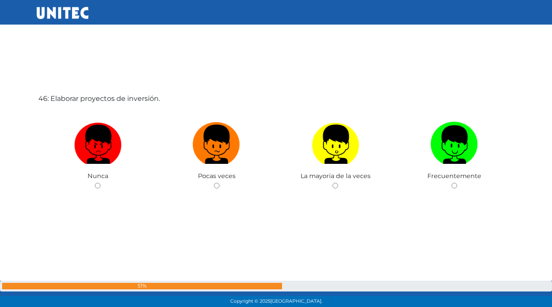
scroll to position [13865, 0]
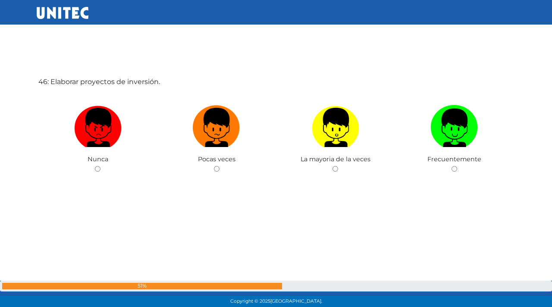
click at [97, 168] on input "radio" at bounding box center [98, 169] width 6 height 6
radio input "true"
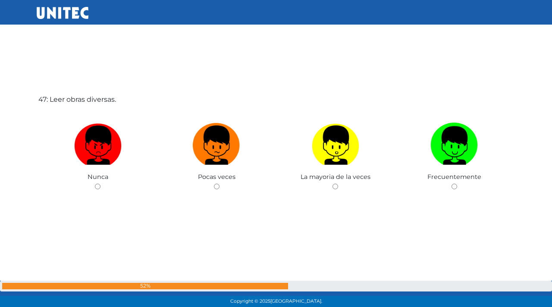
scroll to position [14172, 0]
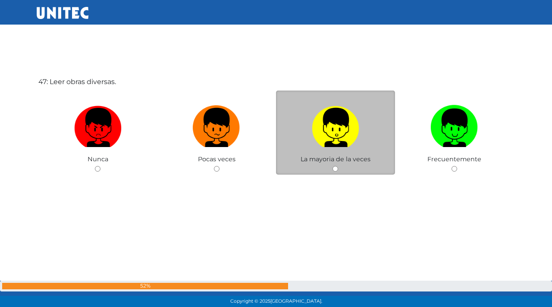
click at [333, 170] on input "radio" at bounding box center [336, 169] width 6 height 6
radio input "true"
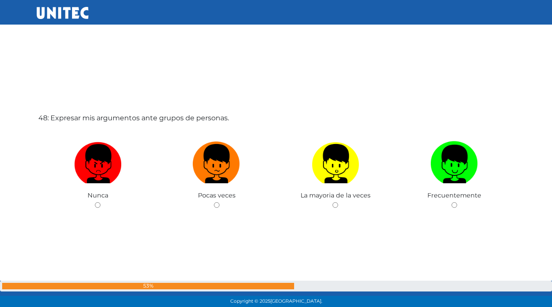
scroll to position [14479, 0]
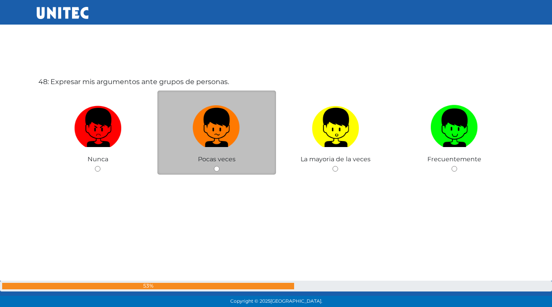
click at [186, 155] on div "Pocas veces" at bounding box center [216, 133] width 119 height 84
click at [214, 167] on input "radio" at bounding box center [217, 169] width 6 height 6
radio input "true"
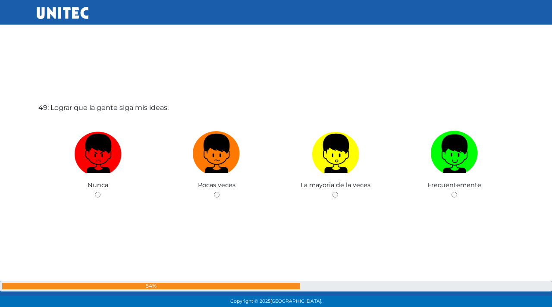
scroll to position [14786, 0]
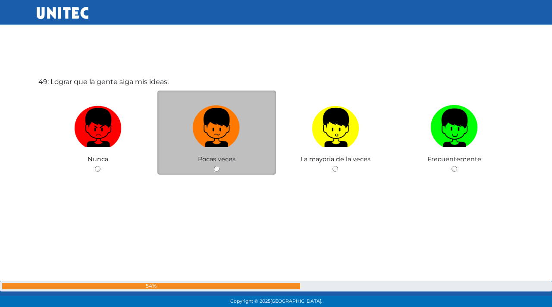
click at [216, 166] on input "radio" at bounding box center [217, 169] width 6 height 6
radio input "true"
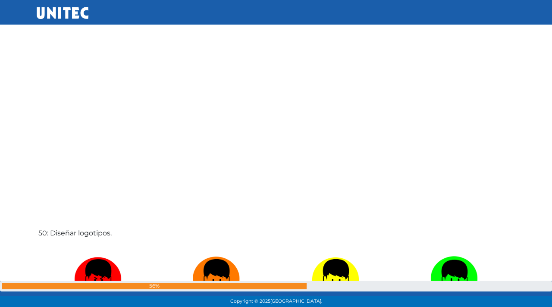
scroll to position [15093, 0]
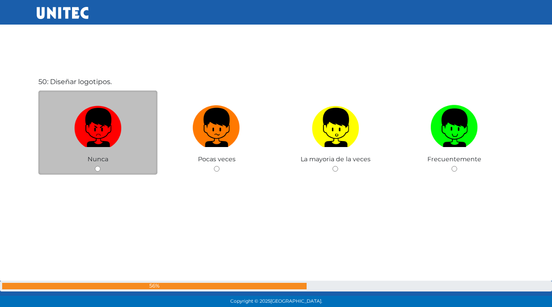
click at [98, 167] on input "radio" at bounding box center [98, 169] width 6 height 6
radio input "true"
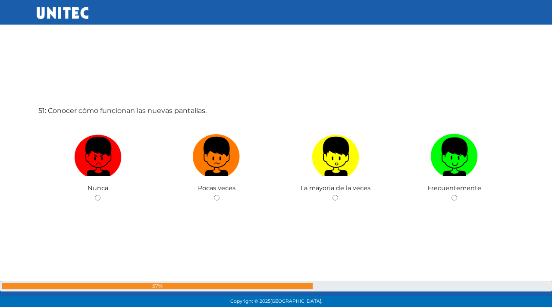
scroll to position [15400, 0]
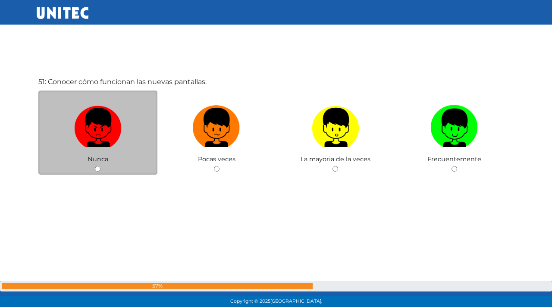
click at [99, 170] on input "radio" at bounding box center [98, 169] width 6 height 6
radio input "true"
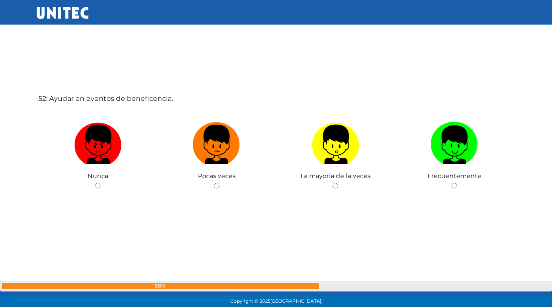
scroll to position [15707, 0]
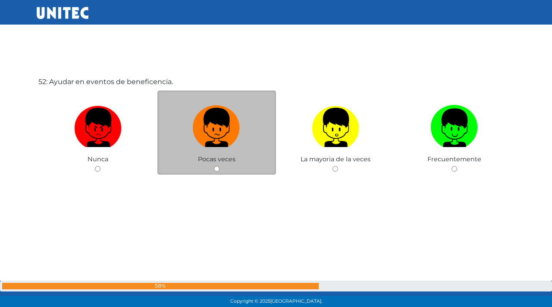
click at [216, 167] on input "radio" at bounding box center [217, 169] width 6 height 6
radio input "true"
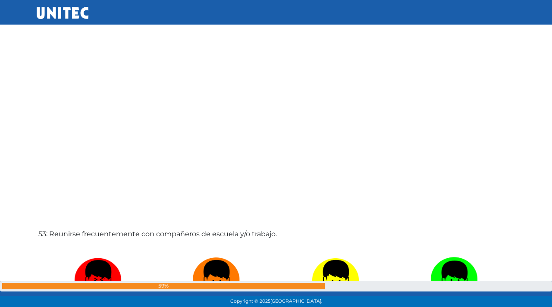
scroll to position [16015, 0]
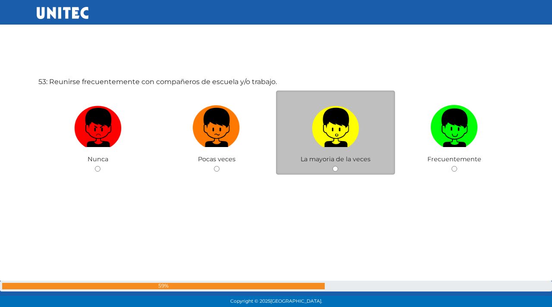
click at [336, 170] on input "radio" at bounding box center [336, 169] width 6 height 6
radio input "true"
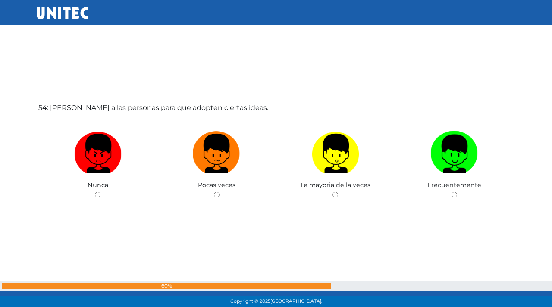
scroll to position [16322, 0]
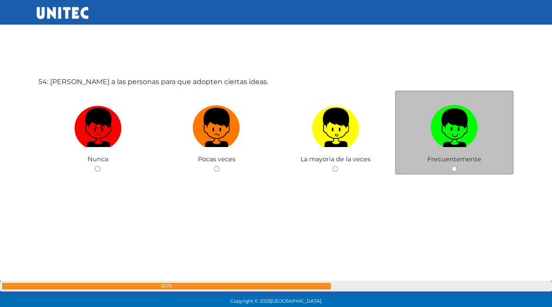
click at [456, 170] on input "radio" at bounding box center [455, 169] width 6 height 6
radio input "true"
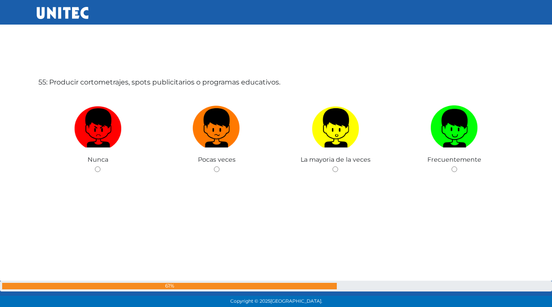
scroll to position [16629, 0]
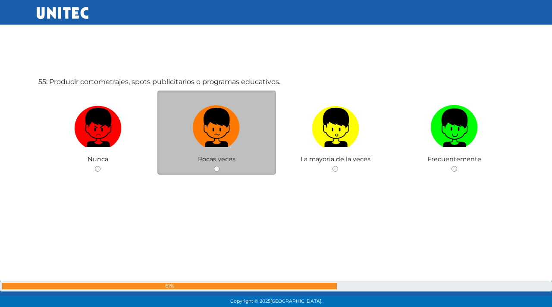
click at [217, 170] on input "radio" at bounding box center [217, 169] width 6 height 6
radio input "true"
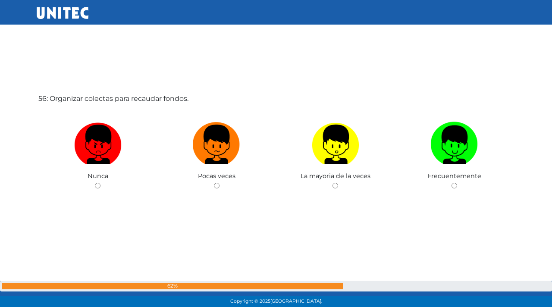
scroll to position [16936, 0]
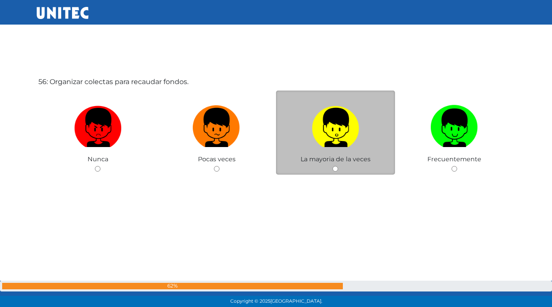
click at [334, 169] on input "radio" at bounding box center [336, 169] width 6 height 6
radio input "true"
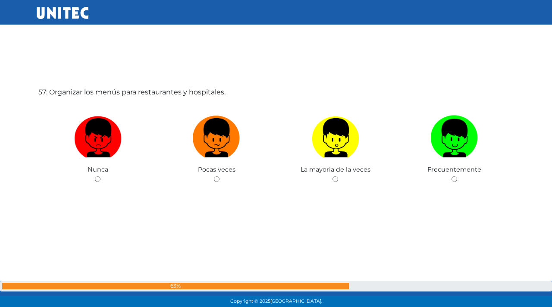
scroll to position [17243, 0]
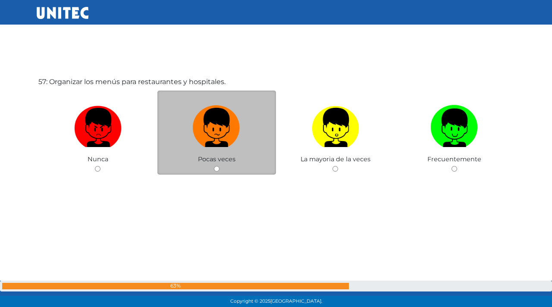
click at [217, 170] on input "radio" at bounding box center [217, 169] width 6 height 6
radio input "true"
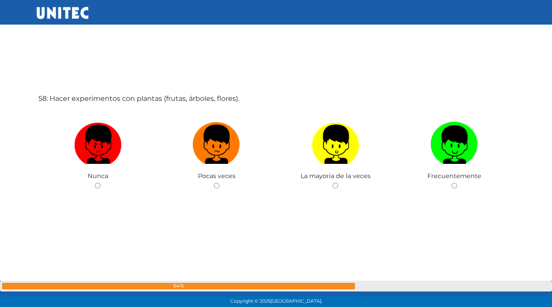
scroll to position [17550, 0]
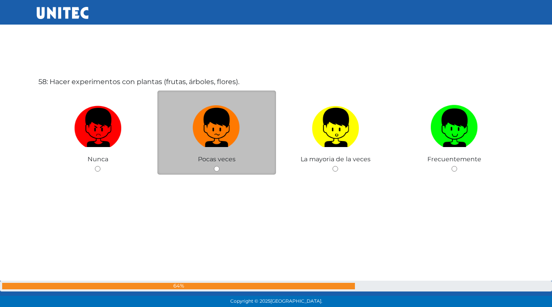
click at [218, 171] on input "radio" at bounding box center [217, 169] width 6 height 6
radio input "true"
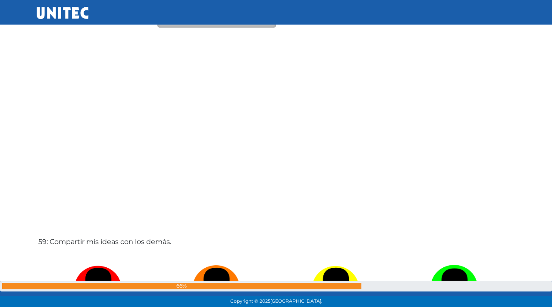
scroll to position [17857, 0]
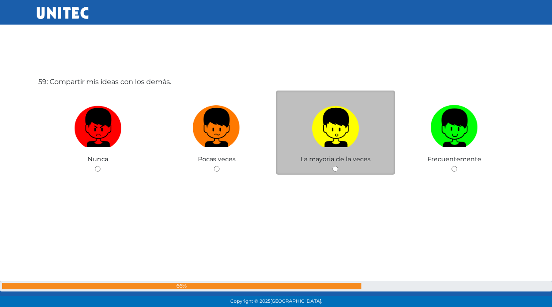
click at [336, 169] on input "radio" at bounding box center [336, 169] width 6 height 6
radio input "true"
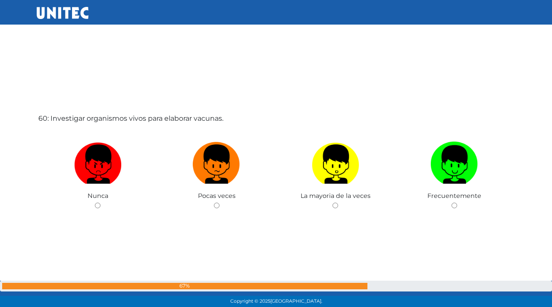
scroll to position [18165, 0]
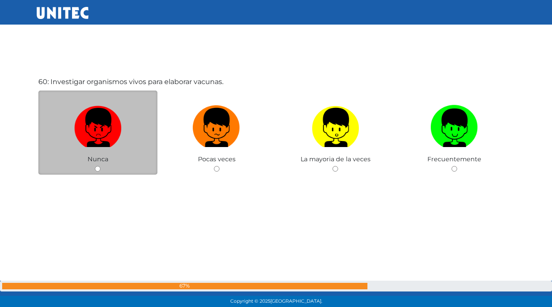
click at [97, 167] on input "radio" at bounding box center [98, 169] width 6 height 6
radio input "true"
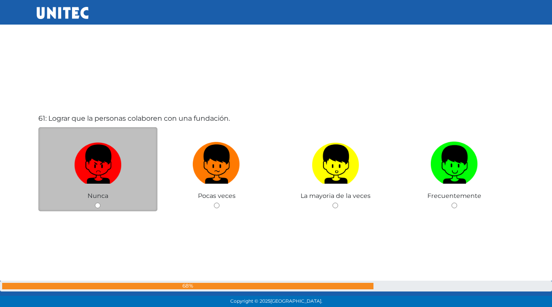
scroll to position [18472, 0]
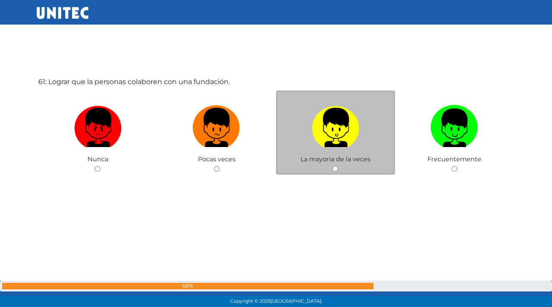
click at [334, 170] on input "radio" at bounding box center [336, 169] width 6 height 6
radio input "true"
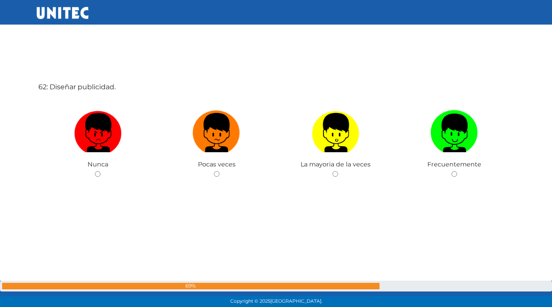
scroll to position [18779, 0]
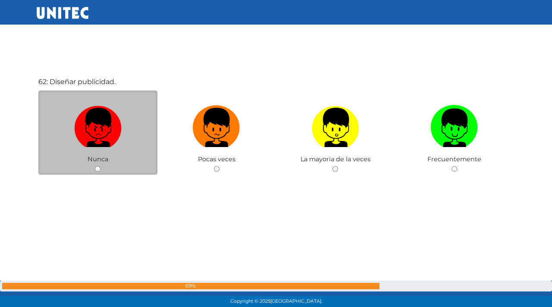
click at [97, 168] on input "radio" at bounding box center [98, 169] width 6 height 6
radio input "true"
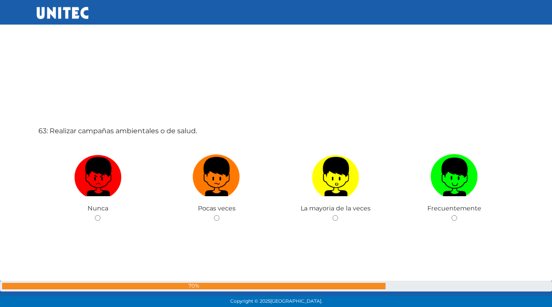
scroll to position [19086, 0]
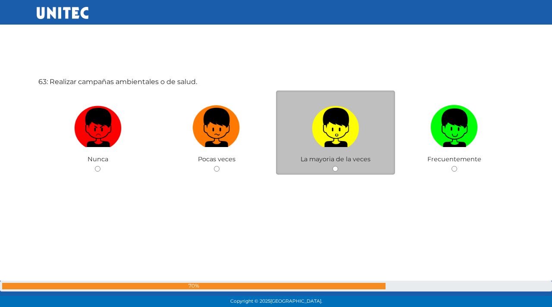
click at [338, 170] on input "radio" at bounding box center [336, 169] width 6 height 6
radio input "true"
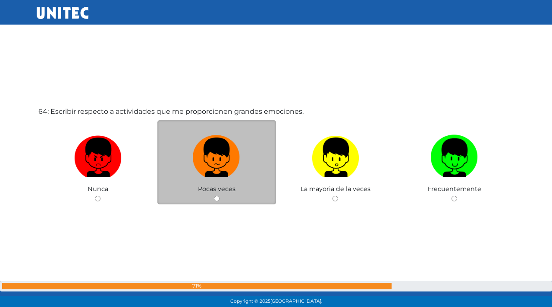
scroll to position [19393, 0]
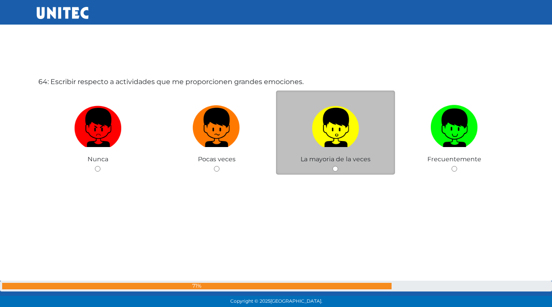
click at [335, 170] on input "radio" at bounding box center [336, 169] width 6 height 6
radio input "true"
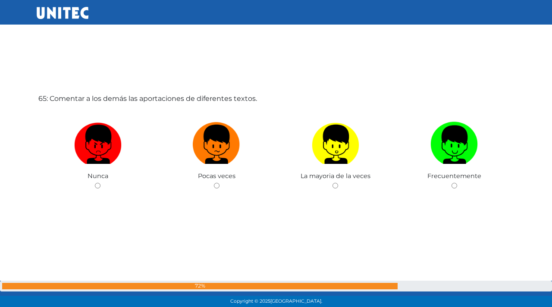
scroll to position [19700, 0]
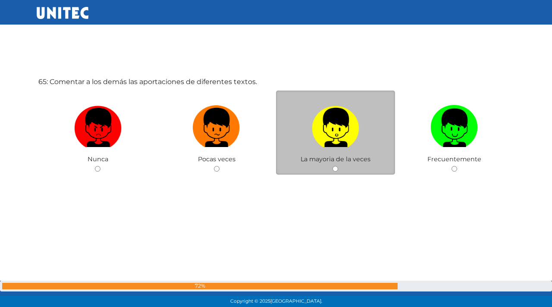
click at [333, 167] on input "radio" at bounding box center [336, 169] width 6 height 6
radio input "true"
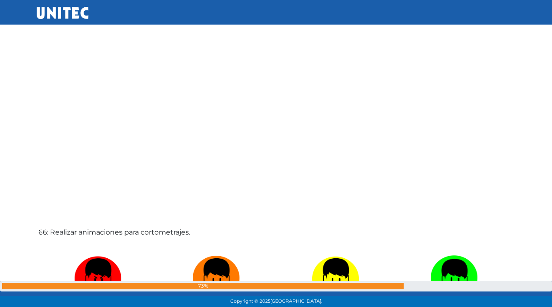
scroll to position [20007, 0]
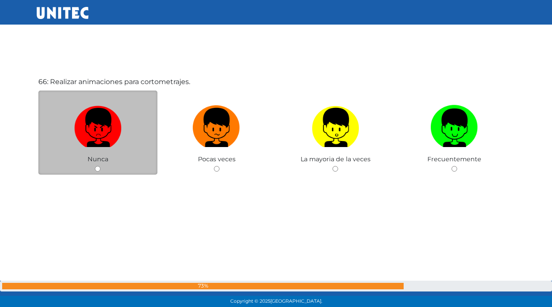
click at [97, 167] on input "radio" at bounding box center [98, 169] width 6 height 6
radio input "true"
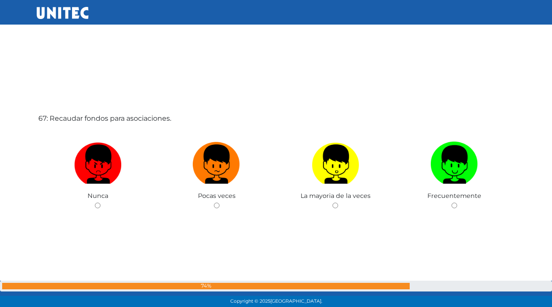
scroll to position [20315, 0]
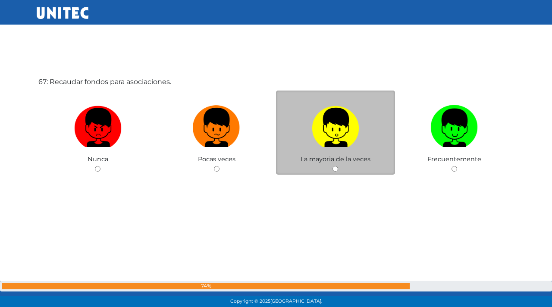
click at [334, 169] on input "radio" at bounding box center [336, 169] width 6 height 6
radio input "true"
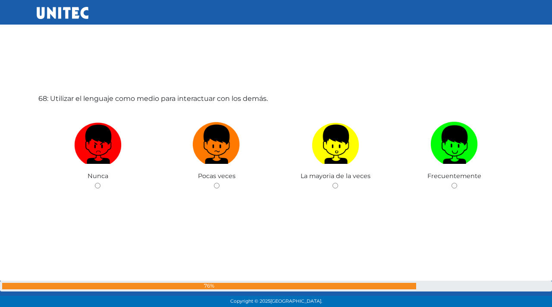
scroll to position [20622, 0]
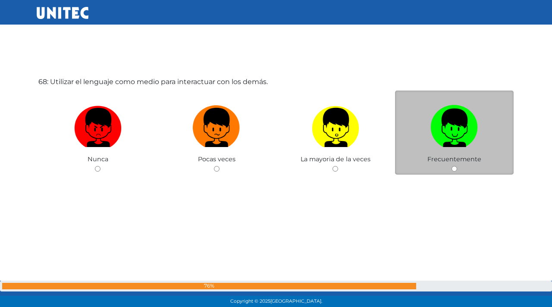
click at [461, 169] on div "Frecuentemente" at bounding box center [454, 133] width 119 height 84
click at [456, 169] on input "radio" at bounding box center [455, 169] width 6 height 6
radio input "true"
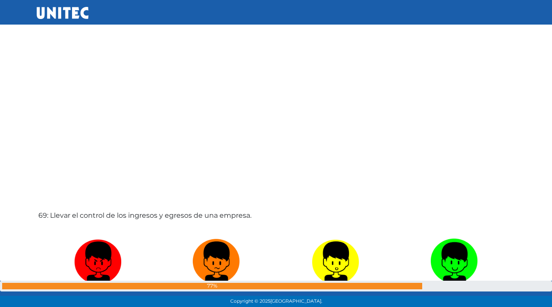
scroll to position [20929, 0]
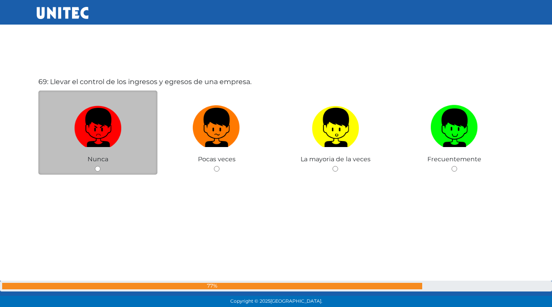
click at [98, 169] on input "radio" at bounding box center [98, 169] width 6 height 6
radio input "true"
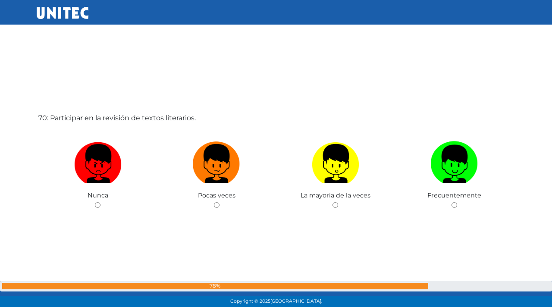
scroll to position [21236, 0]
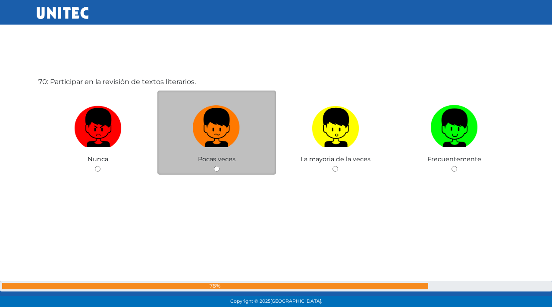
click at [220, 167] on div "Pocas veces" at bounding box center [216, 133] width 119 height 84
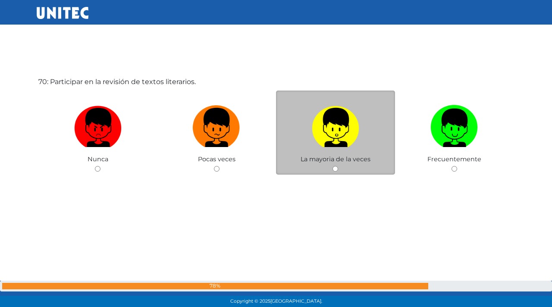
click at [335, 170] on input "radio" at bounding box center [336, 169] width 6 height 6
radio input "true"
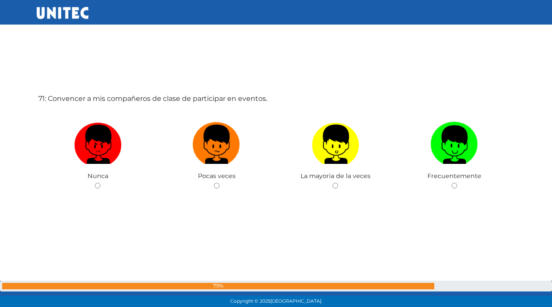
scroll to position [21543, 0]
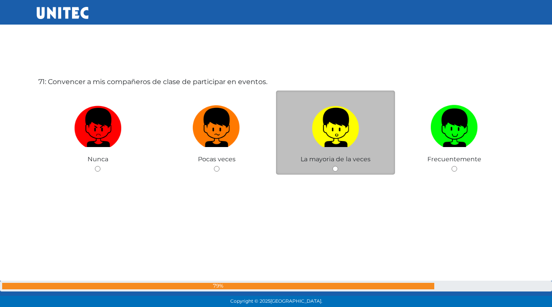
click at [334, 169] on input "radio" at bounding box center [336, 169] width 6 height 6
radio input "true"
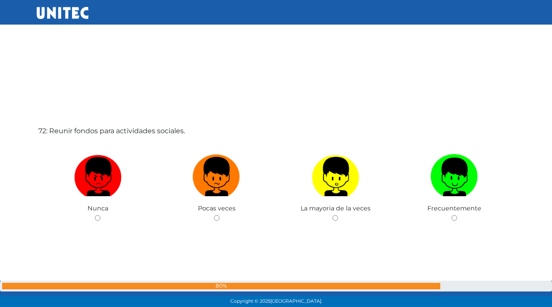
scroll to position [21850, 0]
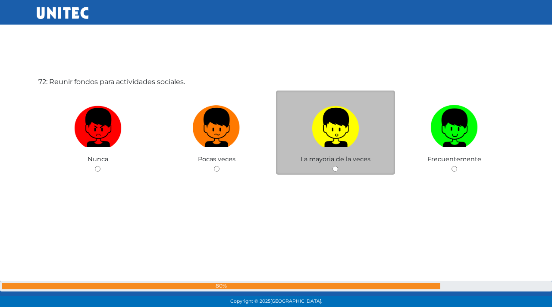
click at [336, 170] on input "radio" at bounding box center [336, 169] width 6 height 6
radio input "true"
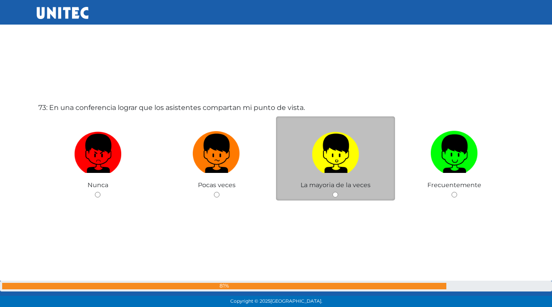
scroll to position [22157, 0]
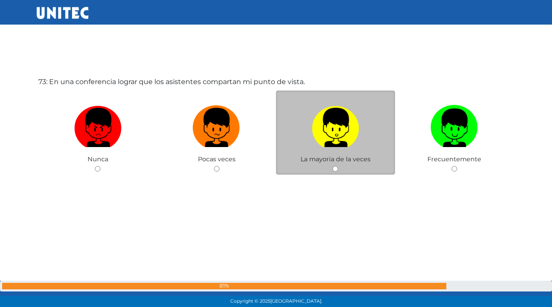
click at [336, 170] on input "radio" at bounding box center [336, 169] width 6 height 6
radio input "true"
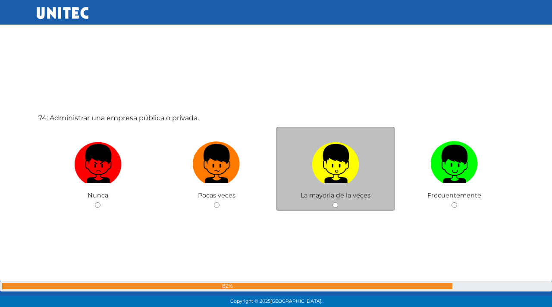
scroll to position [22465, 0]
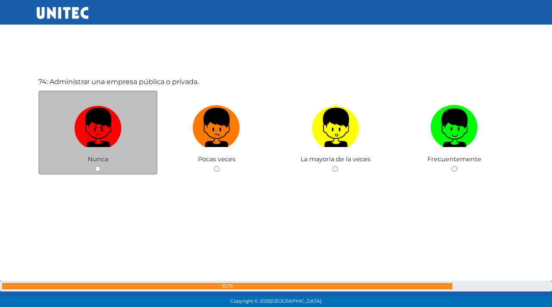
click at [106, 163] on div "Nunca" at bounding box center [97, 133] width 119 height 84
click at [98, 170] on input "radio" at bounding box center [98, 169] width 6 height 6
radio input "true"
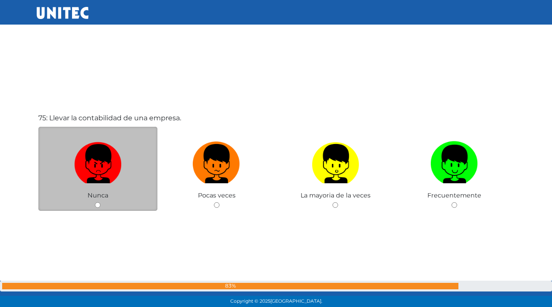
scroll to position [22772, 0]
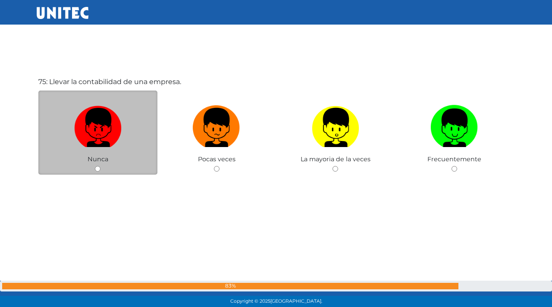
click at [100, 170] on input "radio" at bounding box center [98, 169] width 6 height 6
radio input "true"
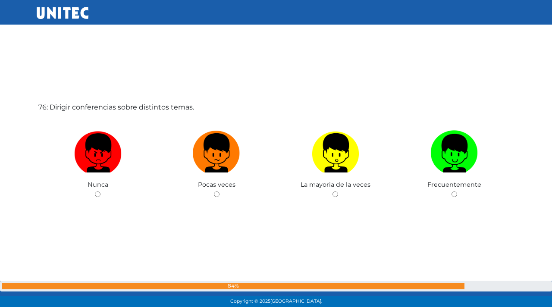
scroll to position [23079, 0]
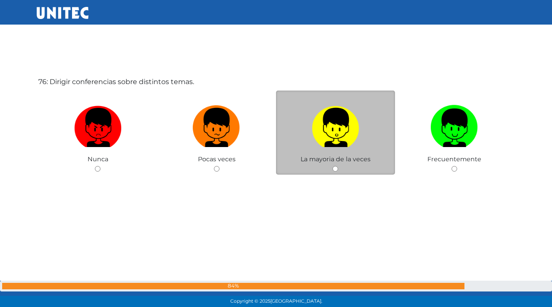
click at [332, 167] on div "La mayoria de la veces" at bounding box center [335, 133] width 119 height 84
click at [335, 170] on input "radio" at bounding box center [336, 169] width 6 height 6
radio input "true"
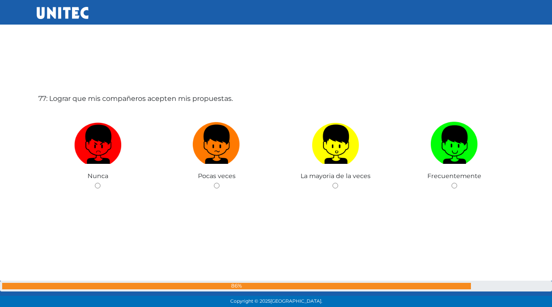
scroll to position [23386, 0]
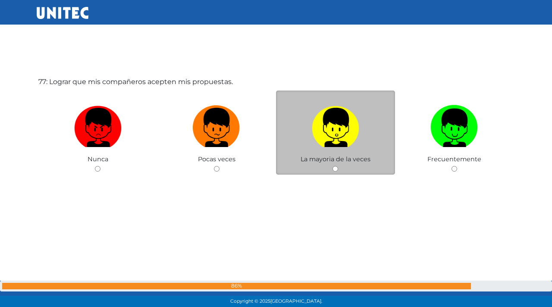
click at [336, 170] on input "radio" at bounding box center [336, 169] width 6 height 6
radio input "true"
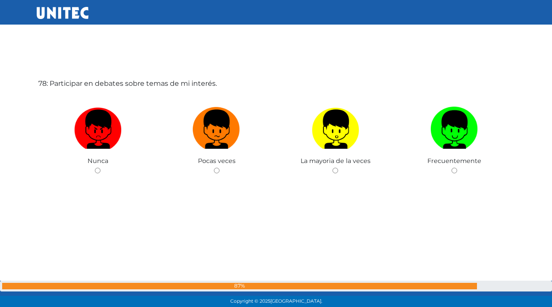
scroll to position [23693, 0]
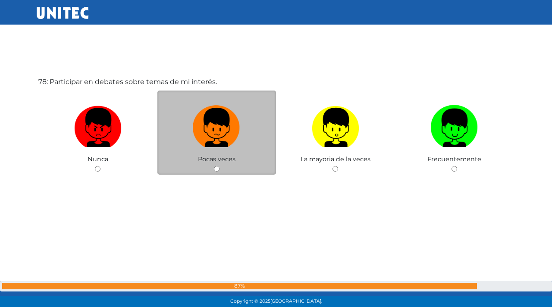
click at [220, 170] on div "Pocas veces" at bounding box center [216, 133] width 119 height 84
click at [217, 169] on input "radio" at bounding box center [217, 169] width 6 height 6
radio input "true"
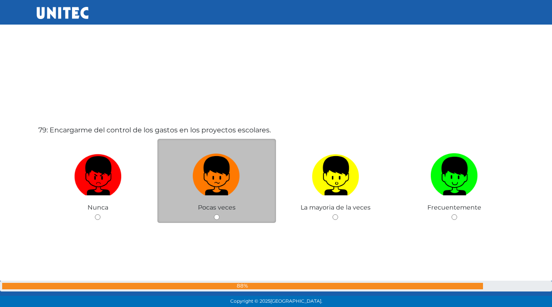
scroll to position [24000, 0]
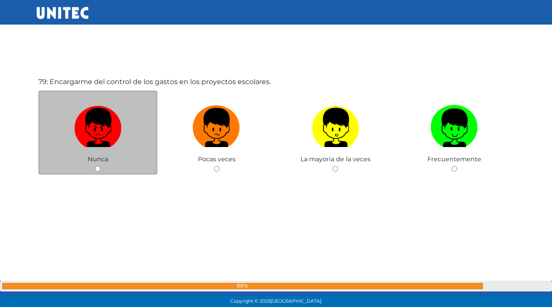
click at [97, 169] on input "radio" at bounding box center [98, 169] width 6 height 6
radio input "true"
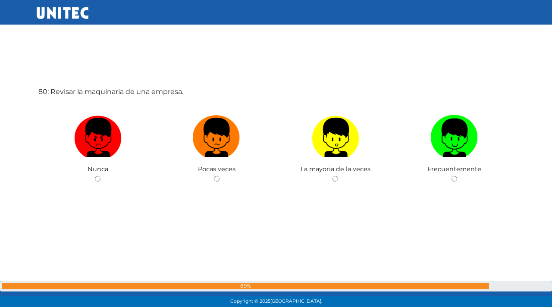
scroll to position [24307, 0]
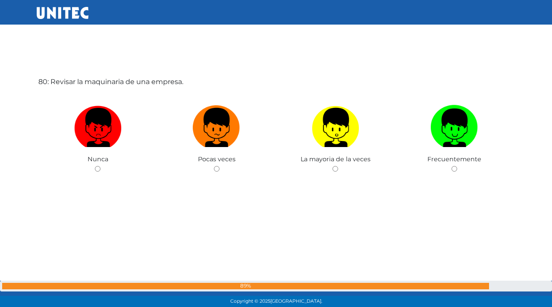
click at [97, 169] on input "radio" at bounding box center [98, 169] width 6 height 6
radio input "true"
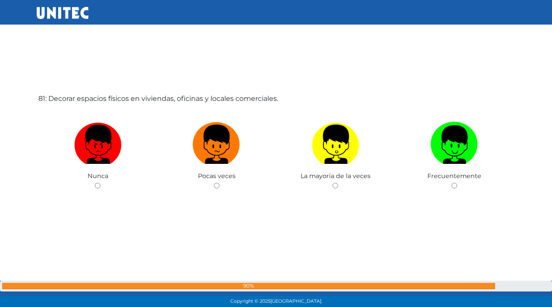
scroll to position [24615, 0]
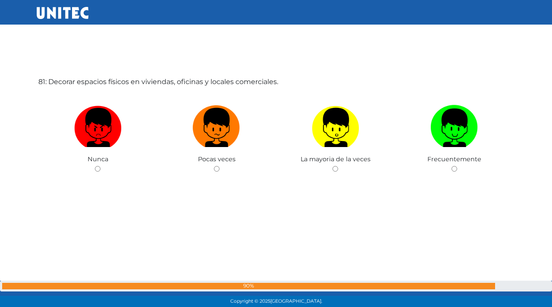
click at [97, 169] on input "radio" at bounding box center [98, 169] width 6 height 6
radio input "true"
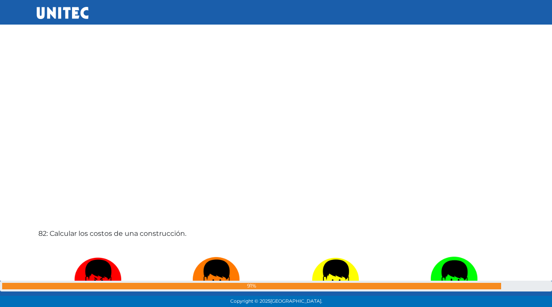
scroll to position [24922, 0]
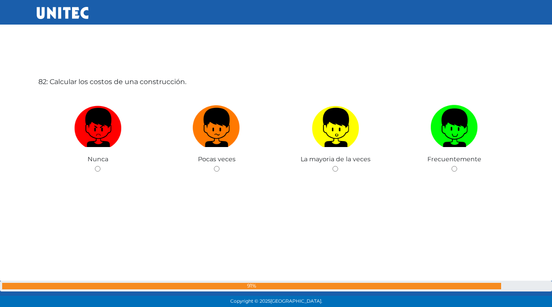
click at [97, 169] on input "radio" at bounding box center [98, 169] width 6 height 6
radio input "true"
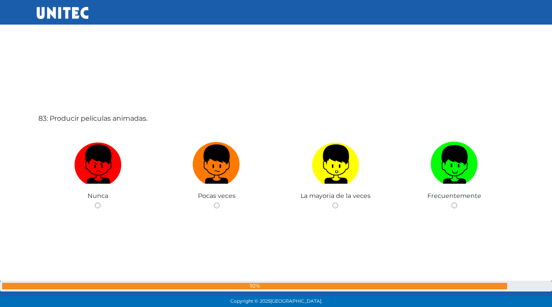
scroll to position [25229, 0]
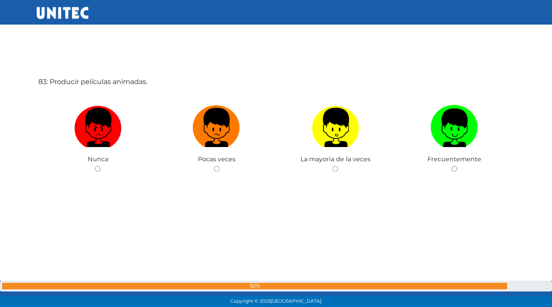
click at [97, 169] on input "radio" at bounding box center [98, 169] width 6 height 6
radio input "true"
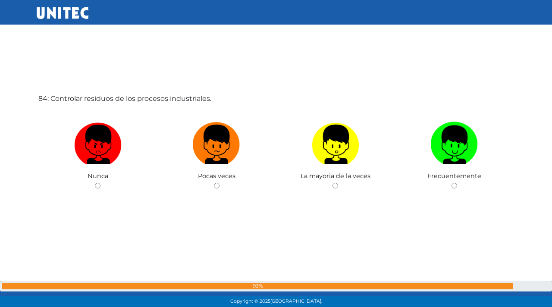
scroll to position [25536, 0]
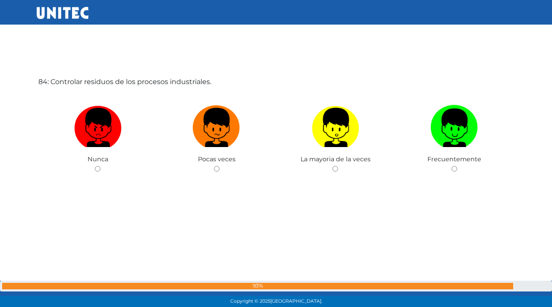
click at [97, 169] on input "radio" at bounding box center [98, 169] width 6 height 6
radio input "true"
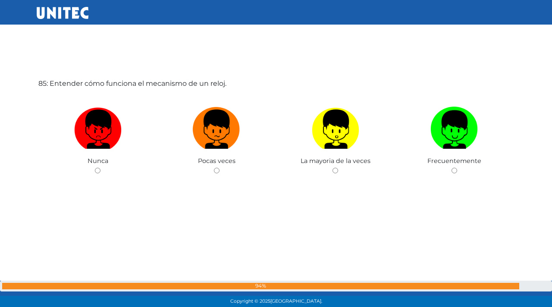
scroll to position [25843, 0]
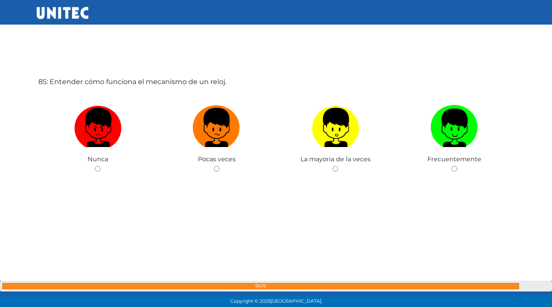
click at [97, 169] on input "radio" at bounding box center [98, 169] width 6 height 6
radio input "true"
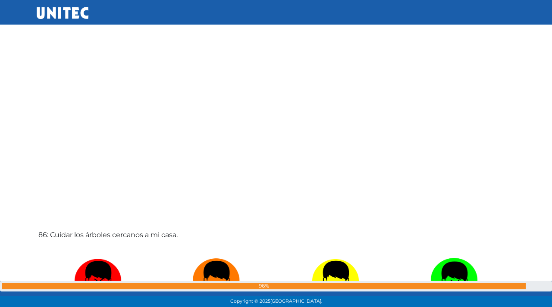
scroll to position [26150, 0]
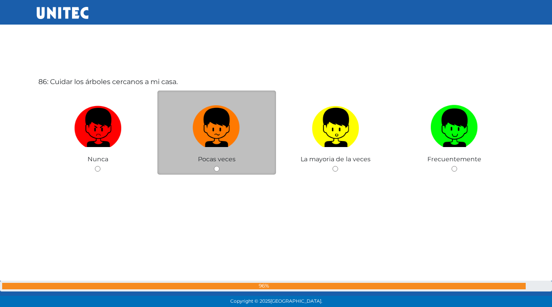
click at [219, 171] on input "radio" at bounding box center [217, 169] width 6 height 6
radio input "true"
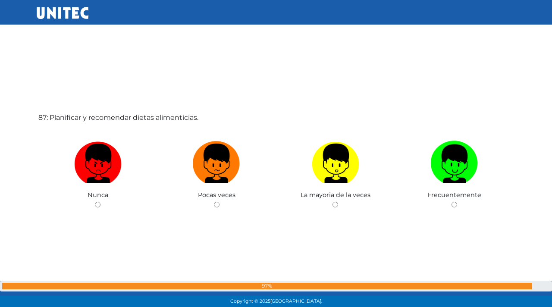
scroll to position [26457, 0]
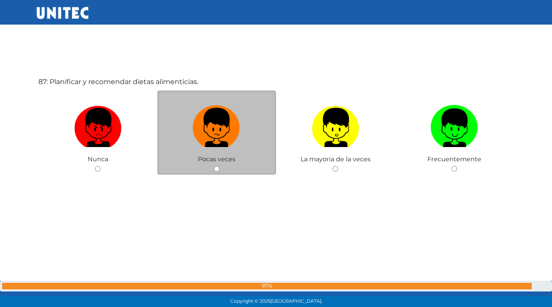
click at [217, 169] on input "radio" at bounding box center [217, 169] width 6 height 6
radio input "true"
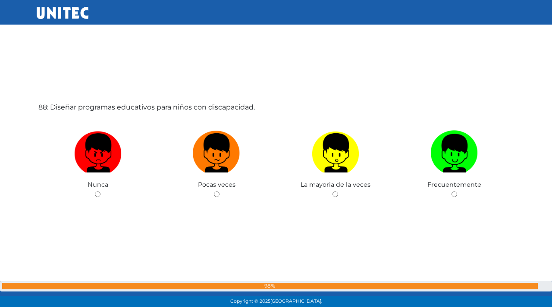
scroll to position [26765, 0]
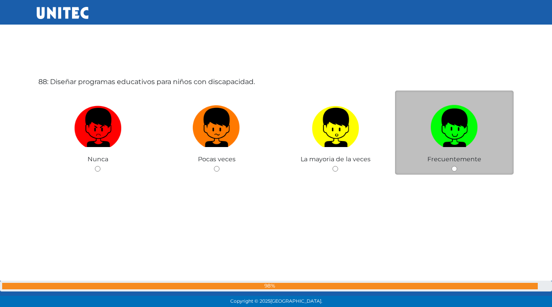
click at [453, 167] on input "radio" at bounding box center [455, 169] width 6 height 6
radio input "true"
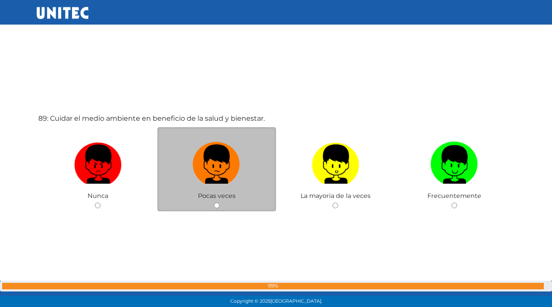
scroll to position [27072, 0]
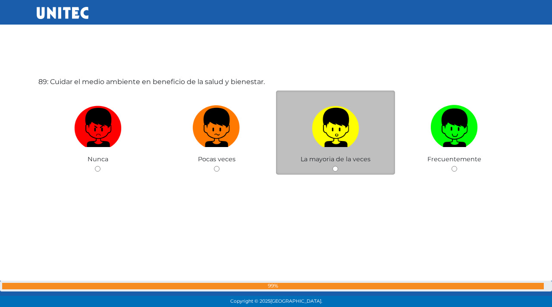
click at [336, 167] on input "radio" at bounding box center [336, 169] width 6 height 6
radio input "true"
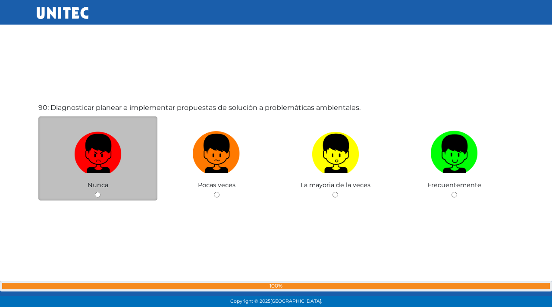
scroll to position [27379, 0]
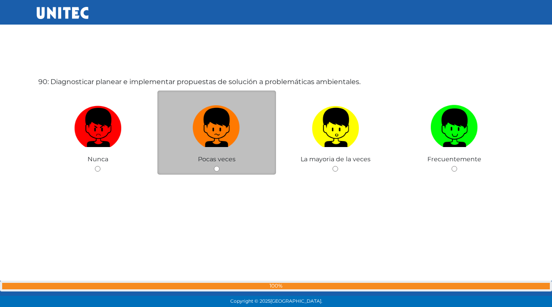
click at [217, 170] on input "radio" at bounding box center [217, 169] width 6 height 6
radio input "true"
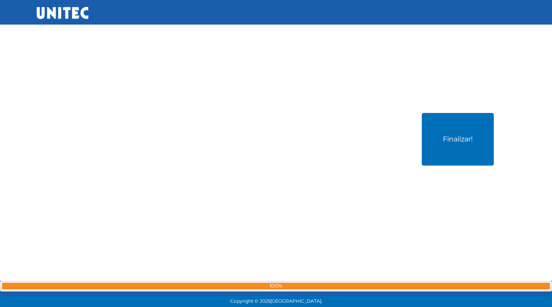
scroll to position [27686, 0]
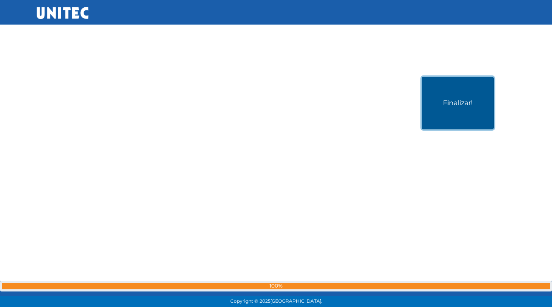
click at [432, 120] on button "Finalizar!" at bounding box center [458, 103] width 72 height 53
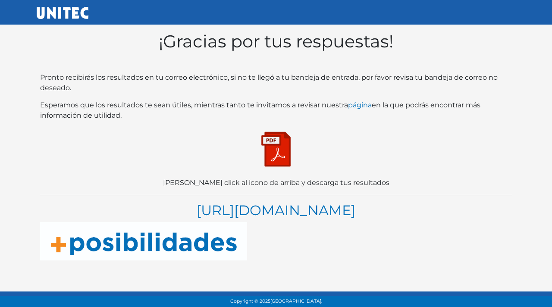
click at [286, 140] on img at bounding box center [276, 149] width 43 height 43
